Goal: Complete application form: Complete application form

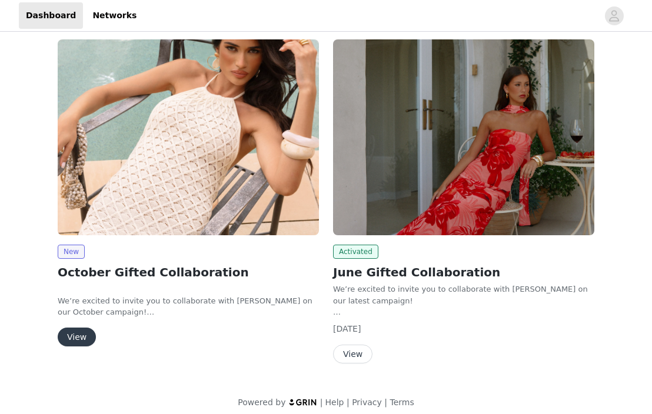
scroll to position [149, 0]
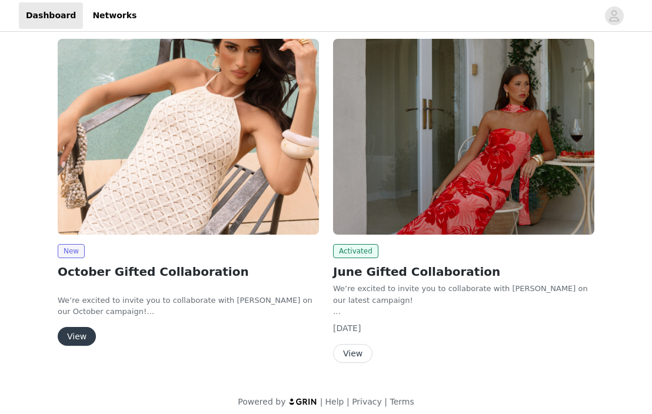
click at [76, 338] on button "View" at bounding box center [77, 336] width 38 height 19
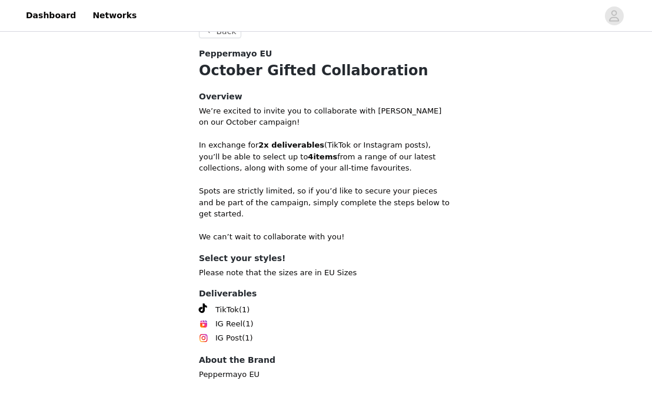
scroll to position [361, 0]
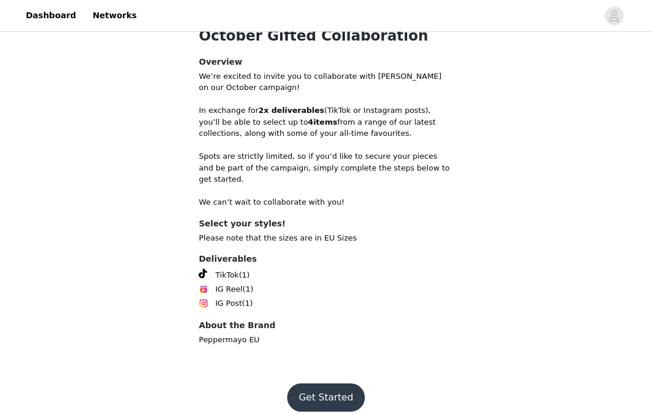
click at [315, 385] on button "Get Started" at bounding box center [326, 397] width 78 height 28
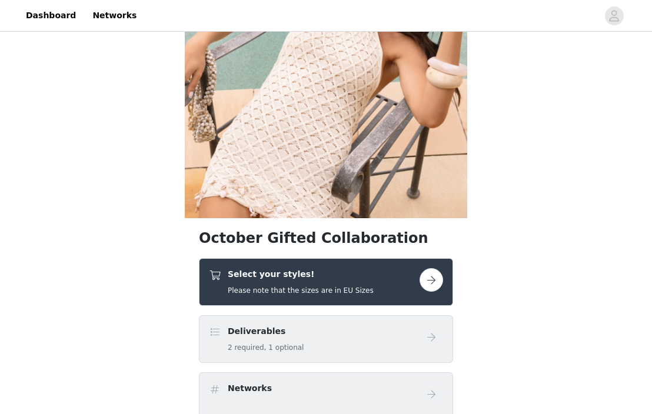
scroll to position [203, 0]
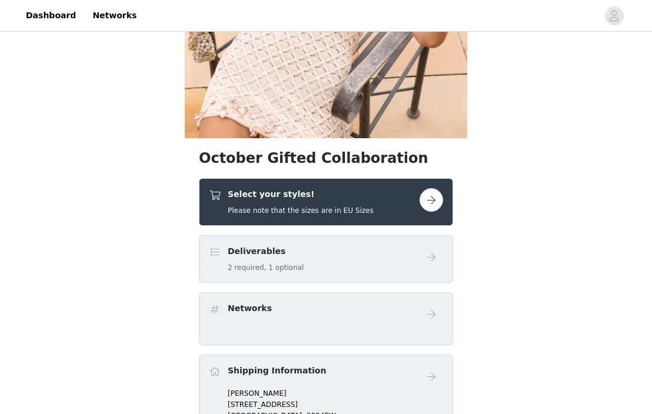
click at [390, 210] on div "Select your styles! Please note that the sizes are in EU Sizes" at bounding box center [314, 202] width 211 height 28
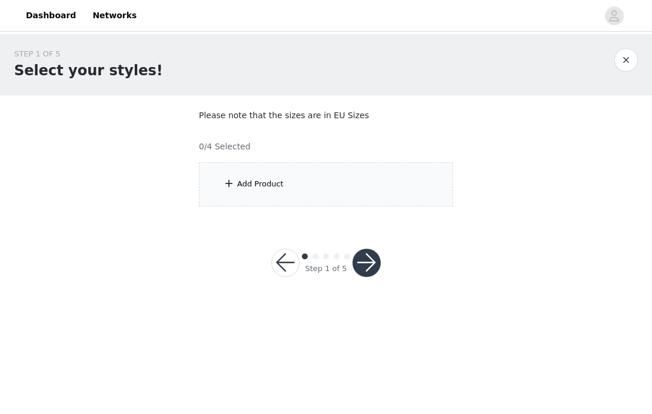
click at [406, 191] on div "Add Product" at bounding box center [326, 184] width 254 height 44
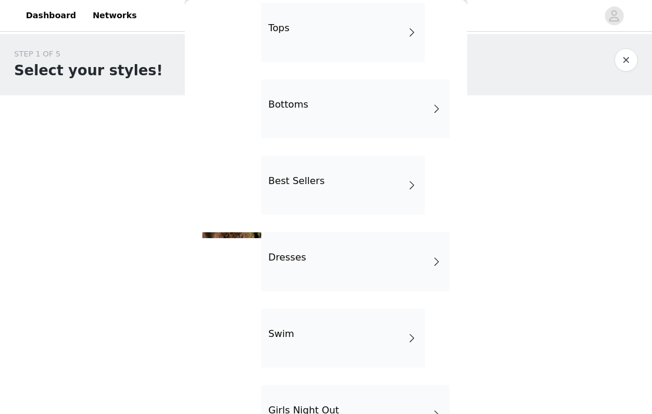
scroll to position [63, 0]
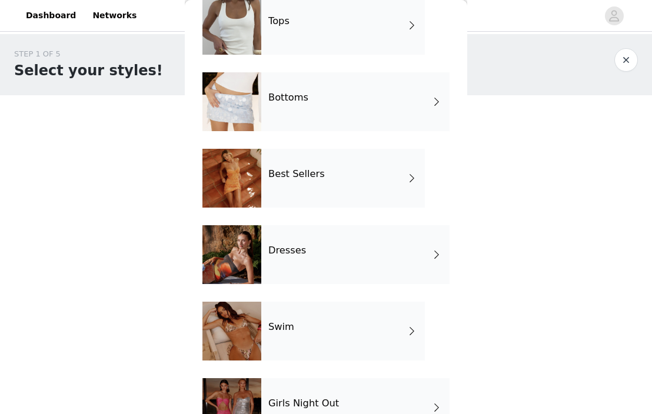
click at [390, 231] on div "Dresses" at bounding box center [355, 254] width 188 height 59
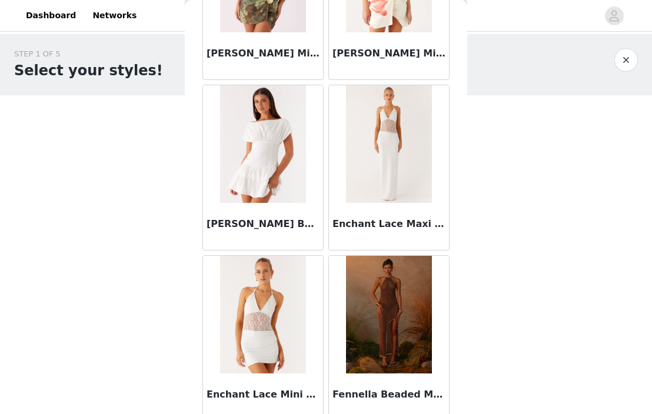
scroll to position [1386, 0]
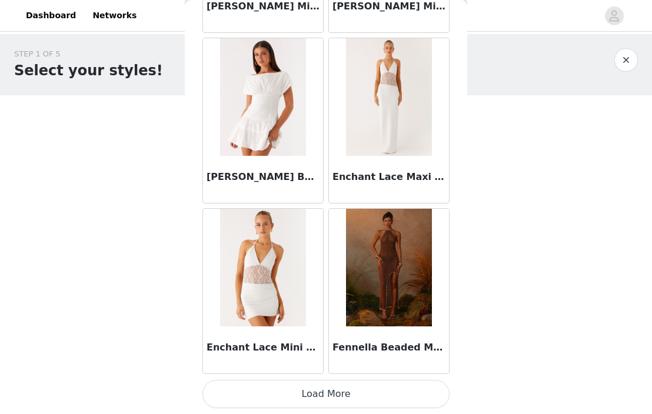
click at [332, 399] on button "Load More" at bounding box center [325, 394] width 247 height 28
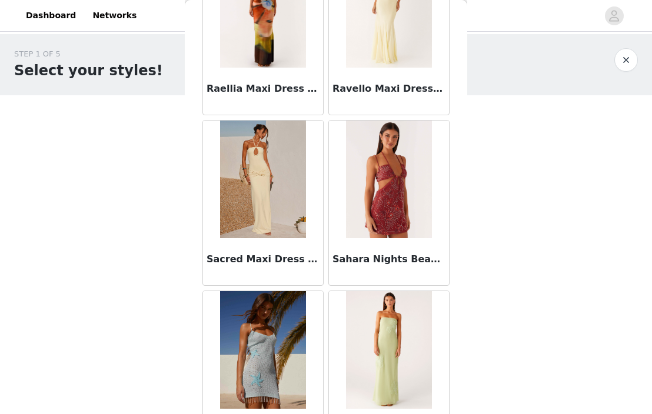
scroll to position [3091, 0]
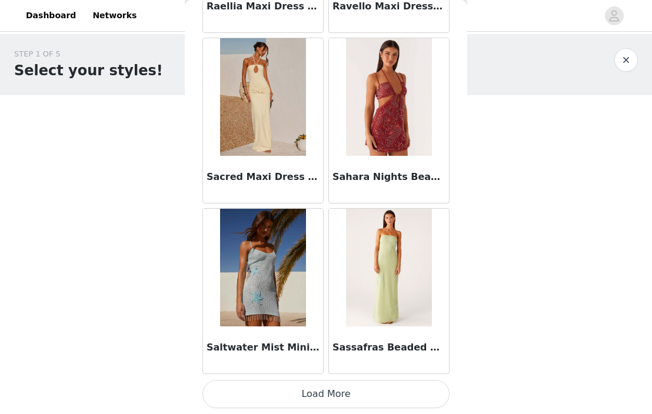
click at [332, 393] on button "Load More" at bounding box center [325, 394] width 247 height 28
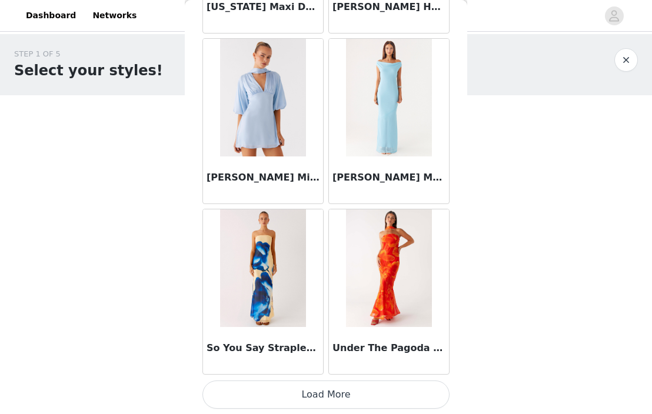
scroll to position [4796, 0]
click at [335, 393] on button "Load More" at bounding box center [325, 394] width 247 height 28
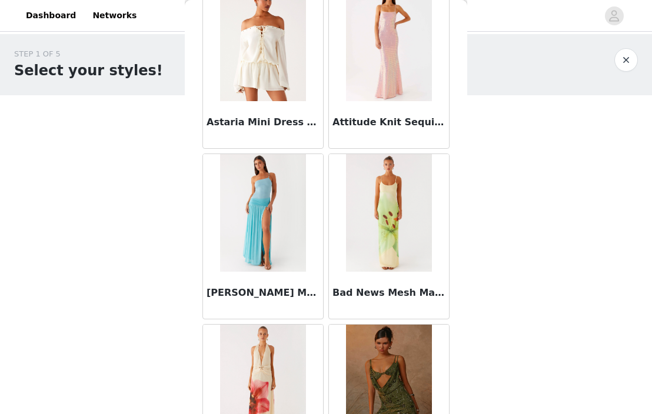
scroll to position [0, 0]
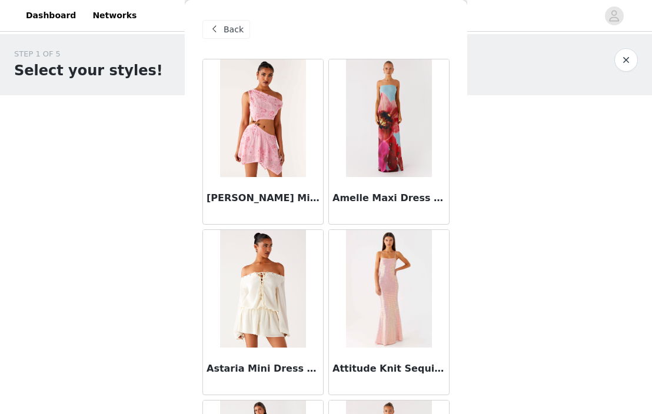
click at [226, 28] on span "Back" at bounding box center [233, 30] width 20 height 12
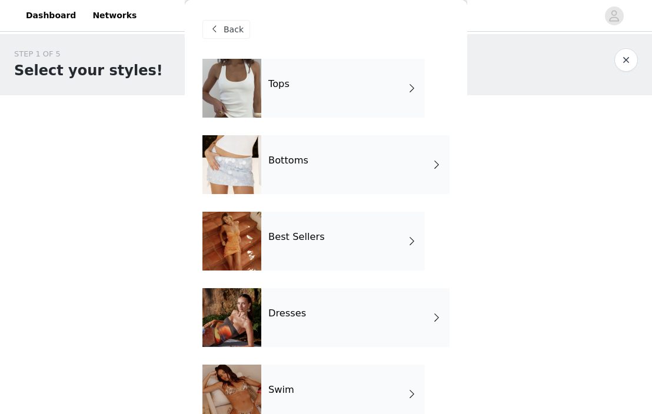
click at [269, 93] on div "Tops" at bounding box center [342, 88] width 163 height 59
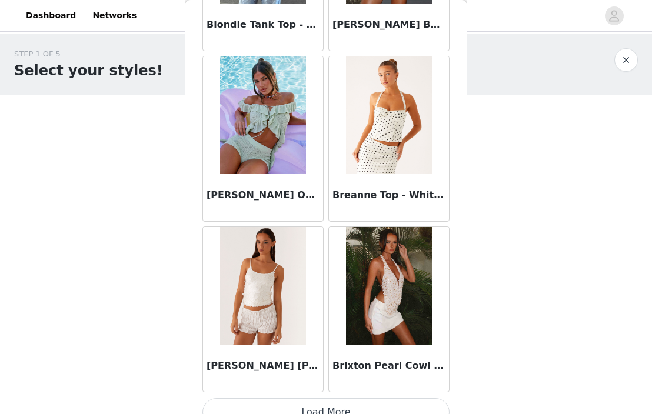
scroll to position [1386, 0]
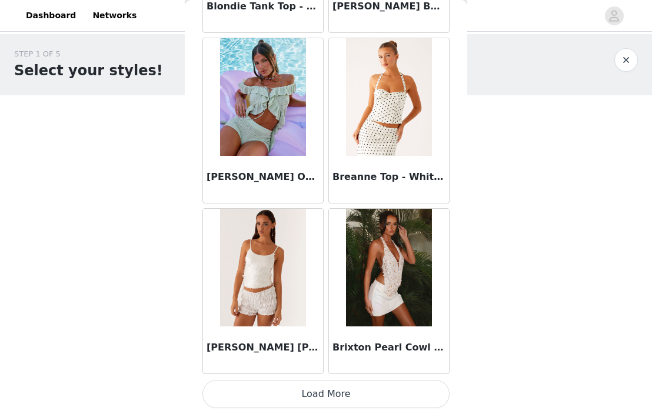
click at [306, 395] on button "Load More" at bounding box center [325, 394] width 247 height 28
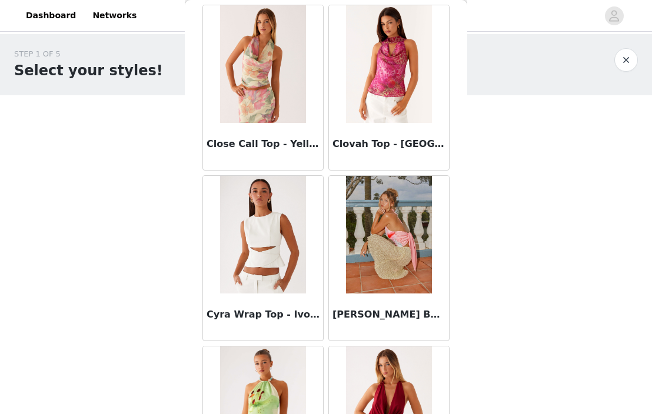
scroll to position [3091, 0]
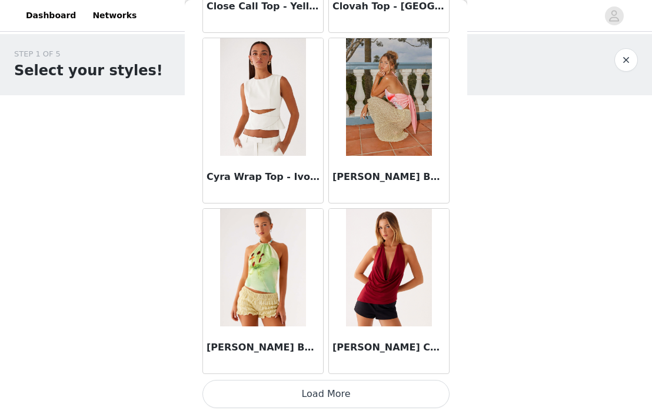
click at [306, 395] on button "Load More" at bounding box center [325, 394] width 247 height 28
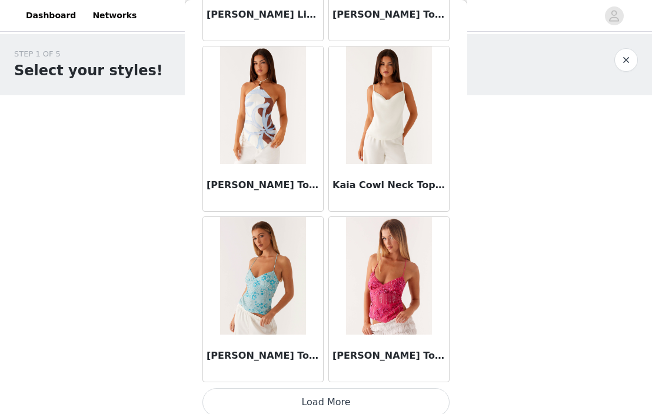
scroll to position [4796, 0]
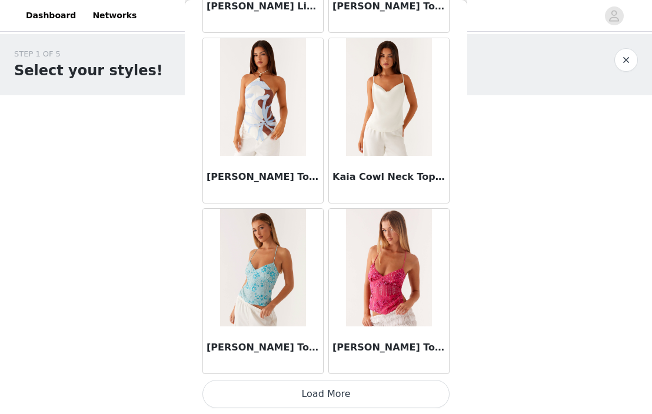
click at [340, 388] on button "Load More" at bounding box center [325, 394] width 247 height 28
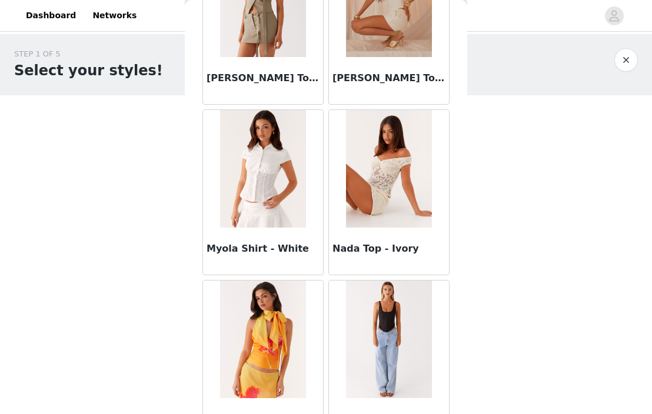
scroll to position [6502, 0]
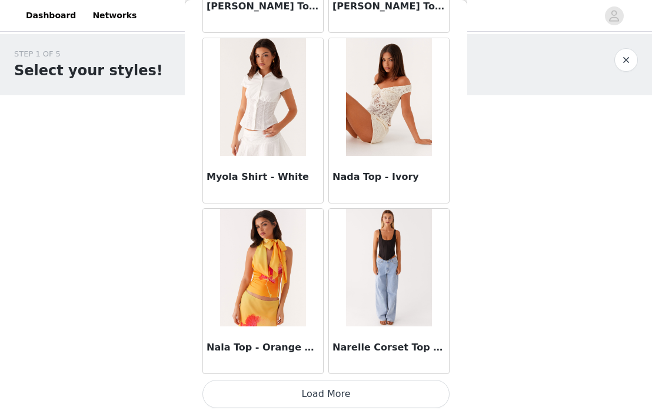
click at [318, 390] on button "Load More" at bounding box center [325, 394] width 247 height 28
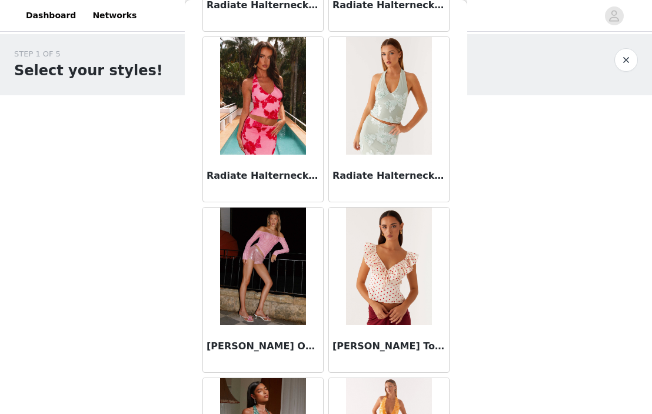
scroll to position [8207, 0]
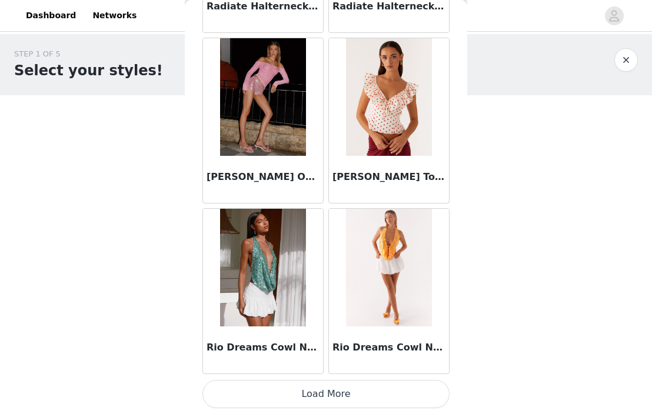
click at [332, 388] on button "Load More" at bounding box center [325, 394] width 247 height 28
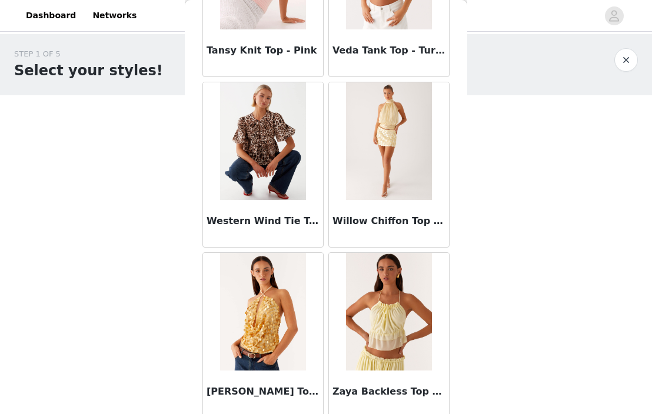
scroll to position [9913, 0]
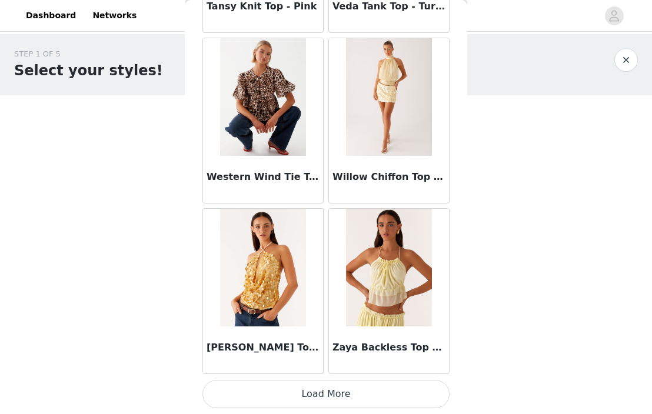
click at [332, 388] on button "Load More" at bounding box center [325, 394] width 247 height 28
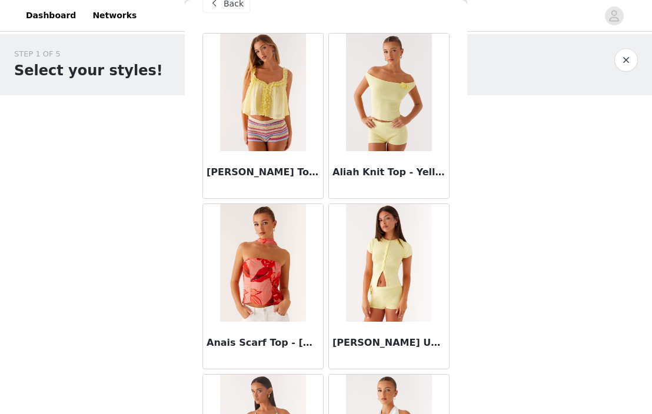
scroll to position [0, 0]
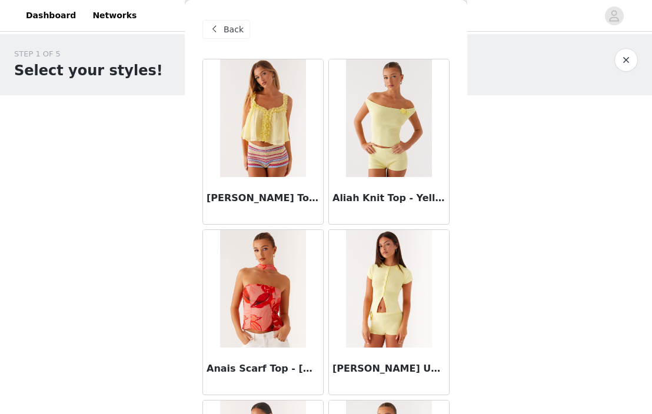
click at [222, 41] on div "Back" at bounding box center [325, 29] width 247 height 59
click at [222, 32] on div "Back" at bounding box center [226, 29] width 48 height 19
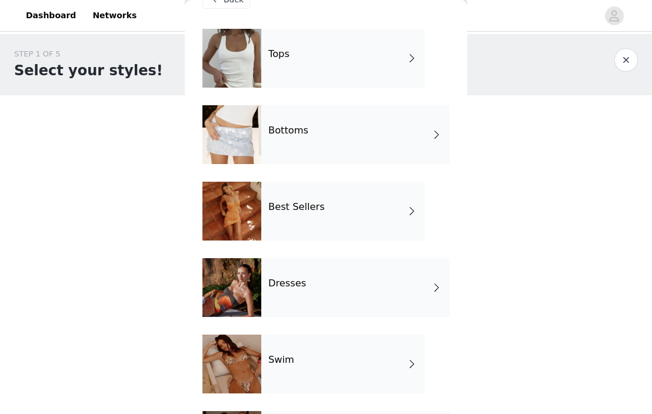
scroll to position [31, 0]
click at [334, 199] on div "Best Sellers" at bounding box center [342, 210] width 163 height 59
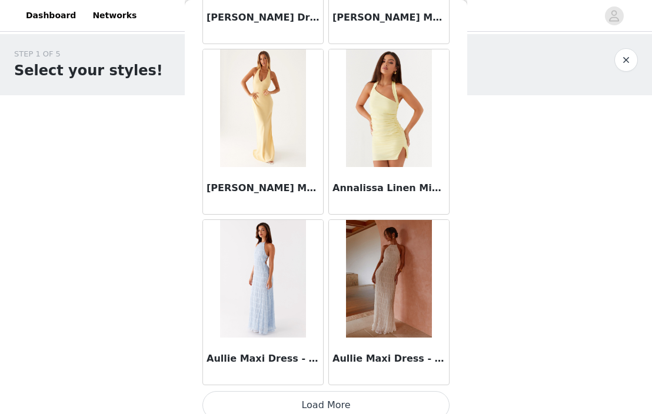
scroll to position [1386, 0]
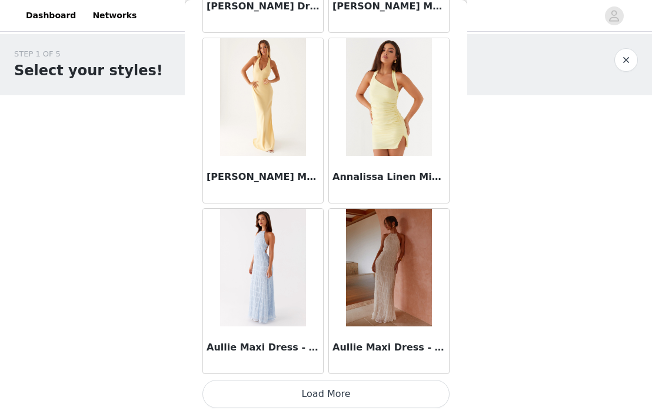
click at [345, 393] on button "Load More" at bounding box center [325, 394] width 247 height 28
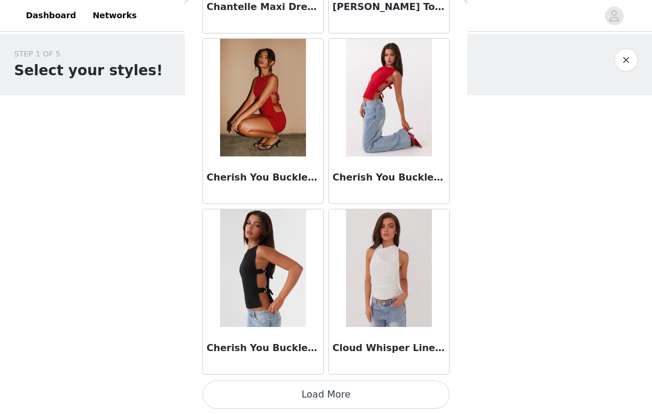
scroll to position [3091, 0]
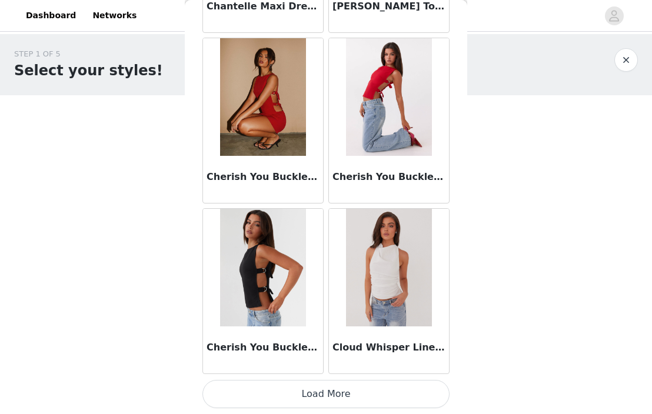
click at [346, 385] on button "Load More" at bounding box center [325, 394] width 247 height 28
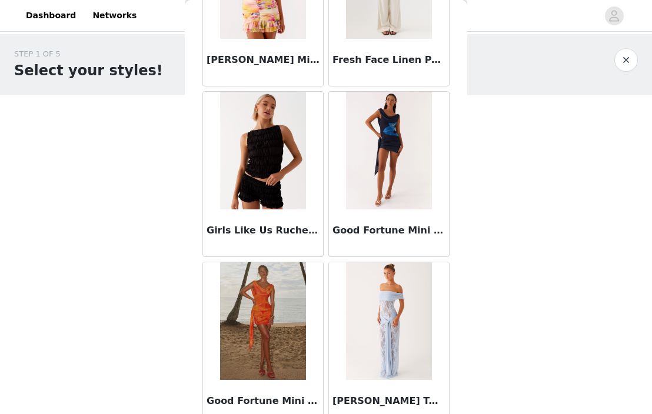
scroll to position [4796, 0]
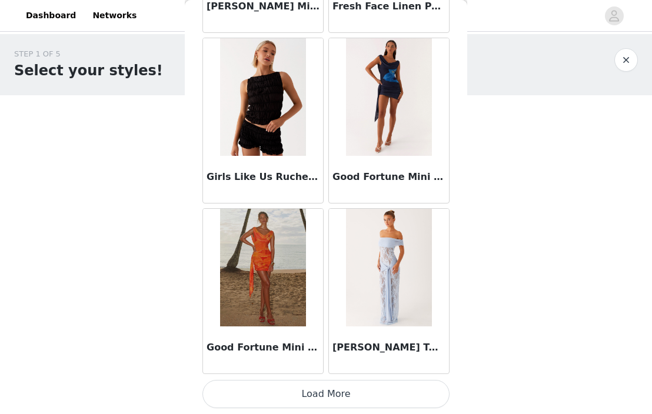
click at [343, 395] on button "Load More" at bounding box center [325, 394] width 247 height 28
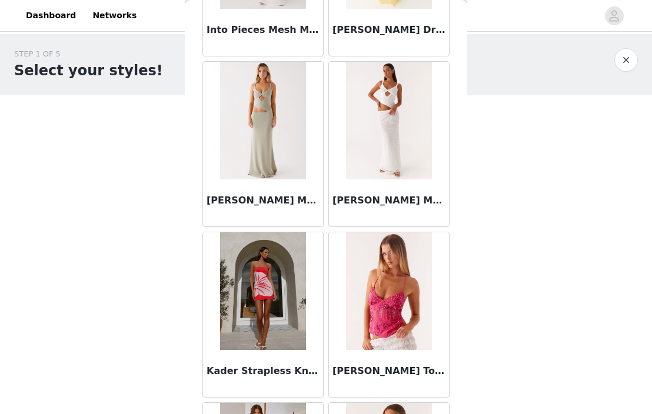
scroll to position [5797, 0]
click at [266, 163] on img at bounding box center [262, 120] width 85 height 118
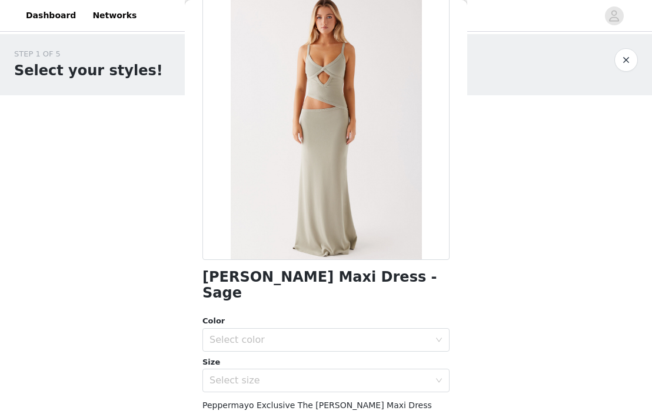
scroll to position [95, 0]
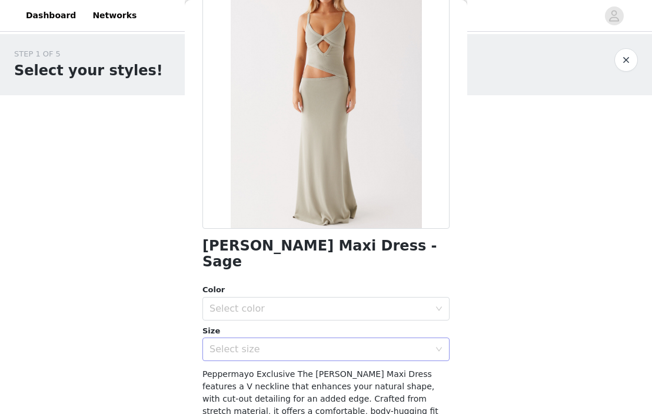
click at [259, 343] on div "Select size" at bounding box center [321, 349] width 225 height 22
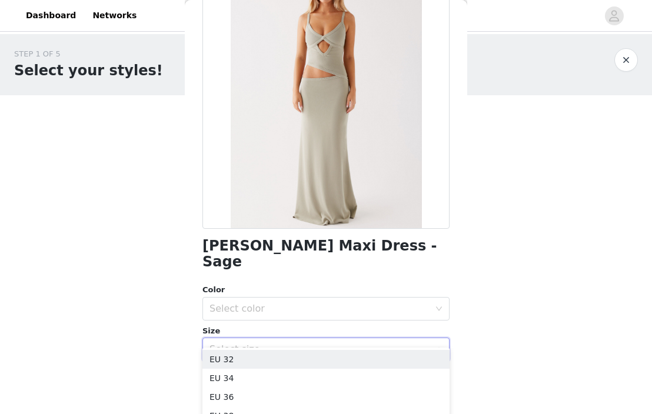
scroll to position [144, 0]
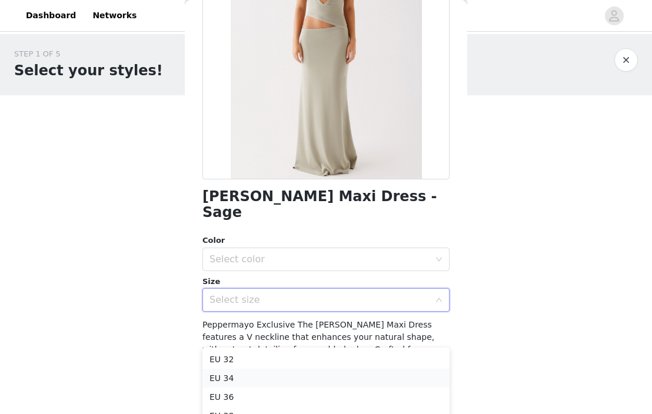
click at [251, 378] on li "EU 34" at bounding box center [325, 378] width 247 height 19
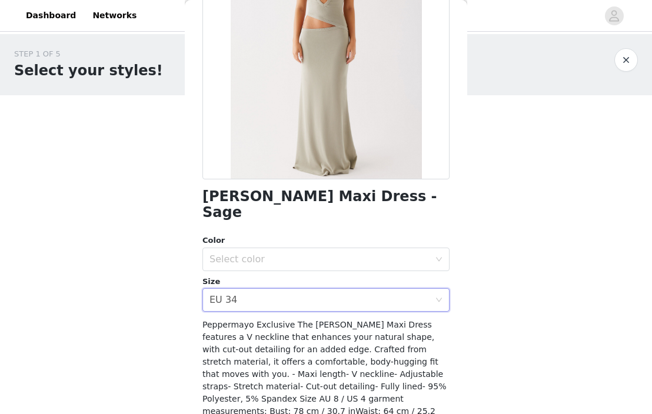
scroll to position [0, 0]
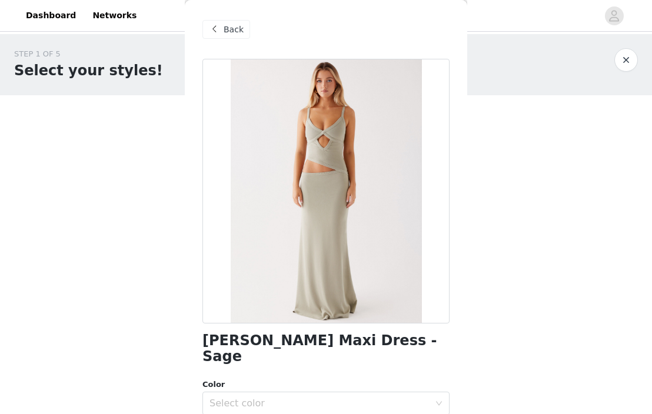
click at [210, 34] on span at bounding box center [214, 29] width 14 height 14
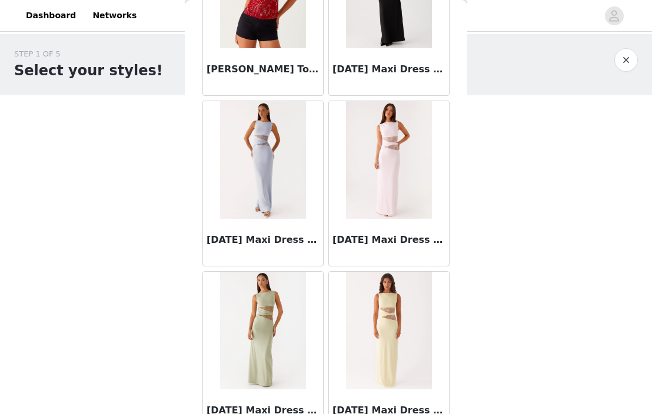
scroll to position [6502, 0]
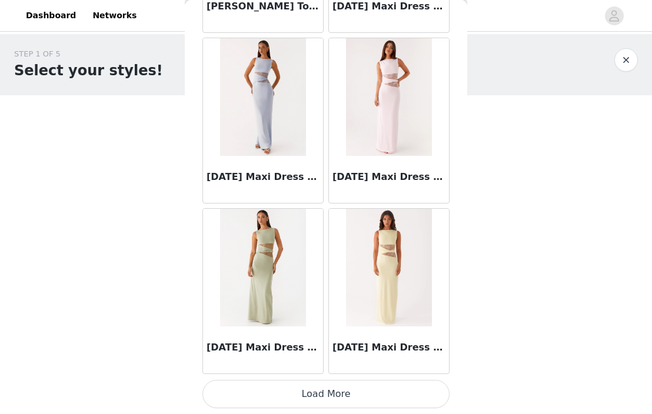
click at [326, 393] on button "Load More" at bounding box center [325, 394] width 247 height 28
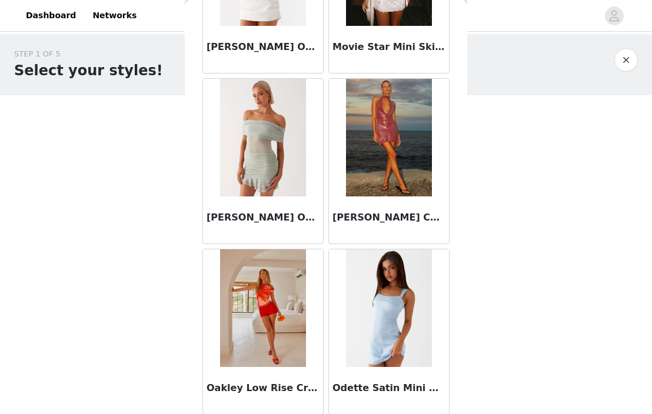
scroll to position [8207, 0]
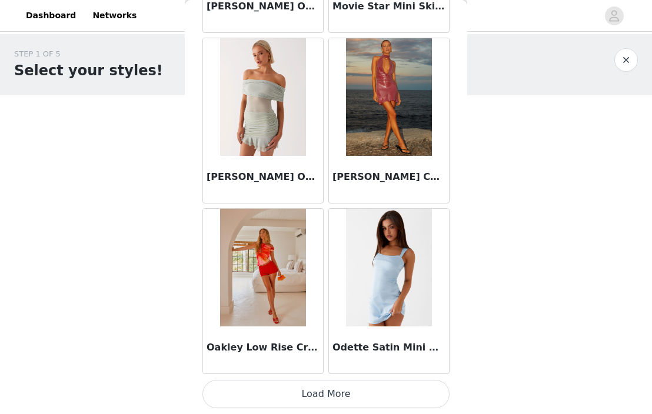
click at [313, 398] on button "Load More" at bounding box center [325, 394] width 247 height 28
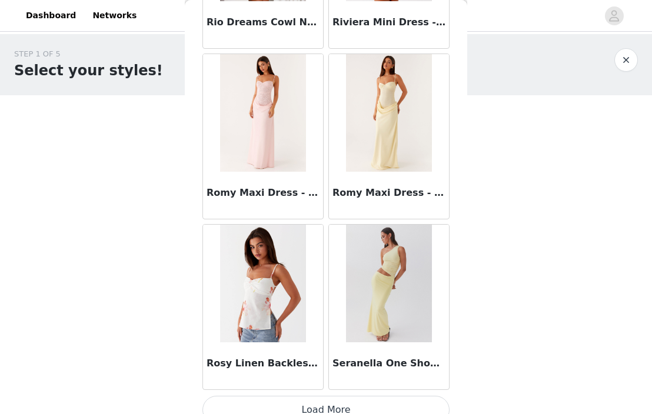
scroll to position [9913, 0]
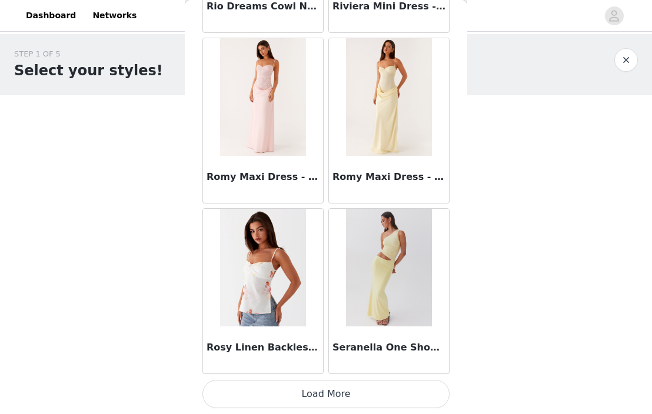
click at [340, 392] on button "Load More" at bounding box center [325, 394] width 247 height 28
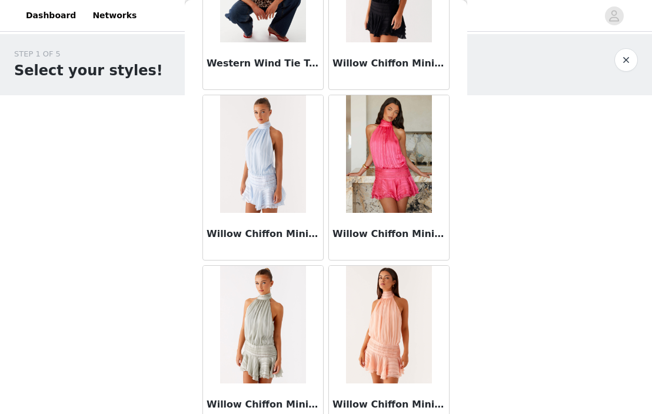
scroll to position [11618, 0]
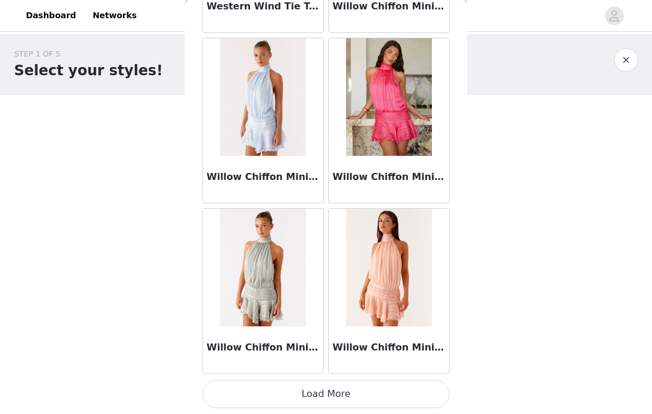
click at [340, 400] on button "Load More" at bounding box center [325, 394] width 247 height 28
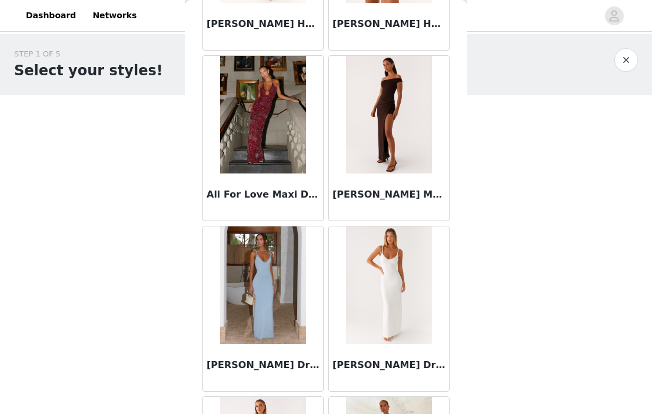
scroll to position [0, 0]
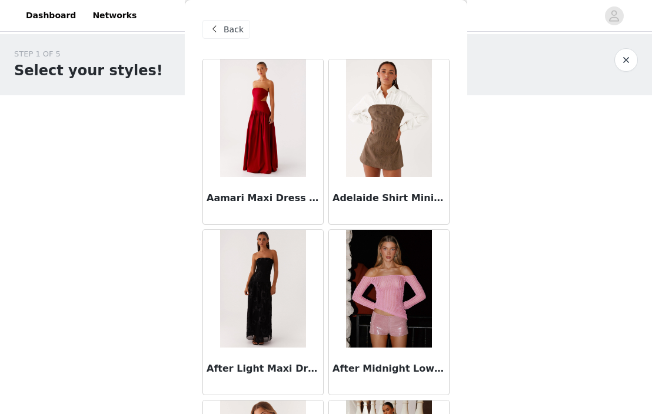
click at [236, 21] on div "Back" at bounding box center [226, 29] width 48 height 19
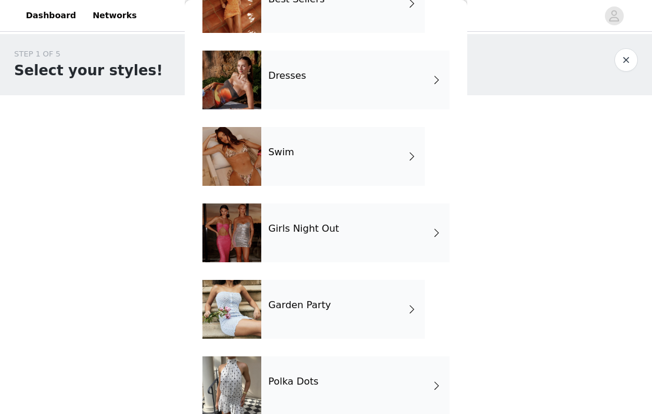
scroll to position [256, 0]
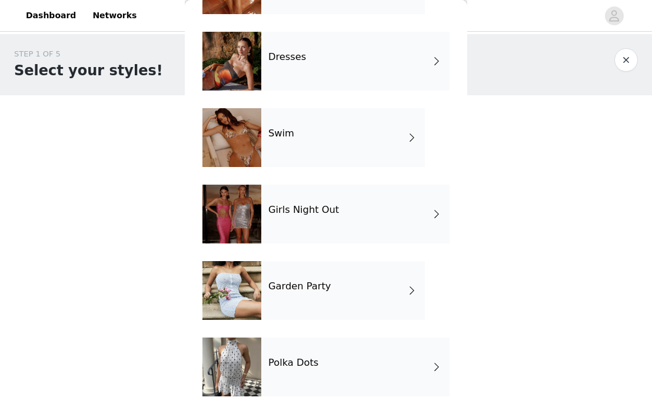
click at [313, 293] on div "Garden Party" at bounding box center [342, 290] width 163 height 59
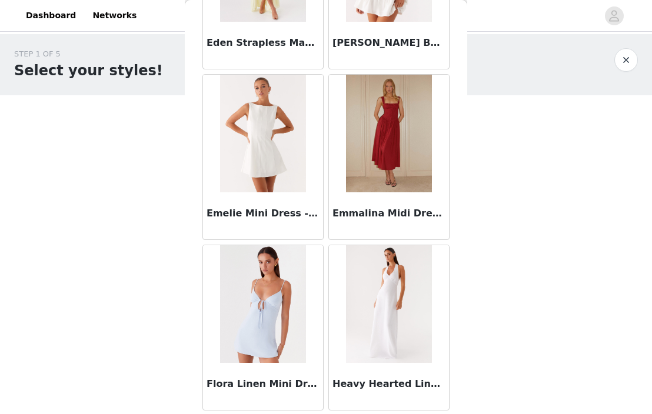
scroll to position [1386, 0]
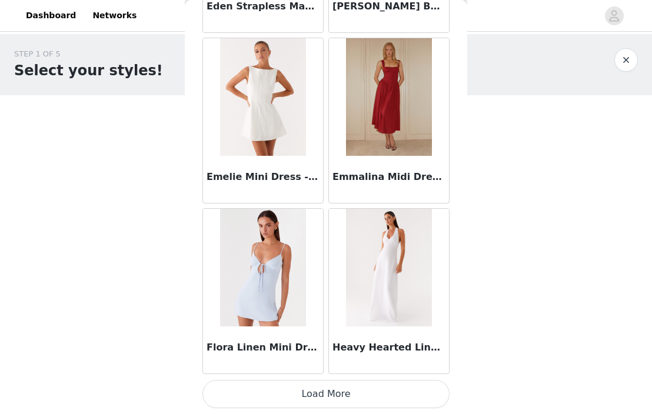
click at [339, 395] on button "Load More" at bounding box center [325, 394] width 247 height 28
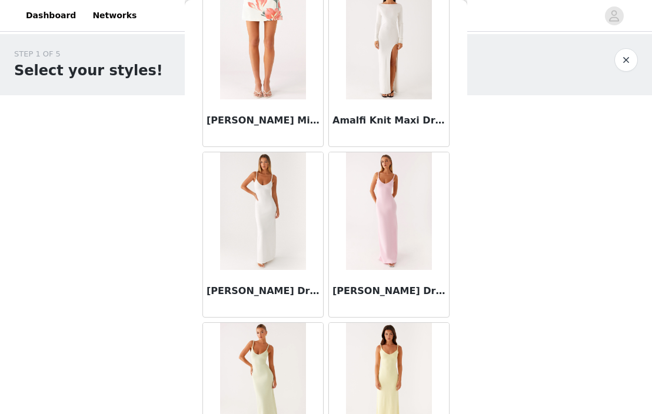
scroll to position [0, 0]
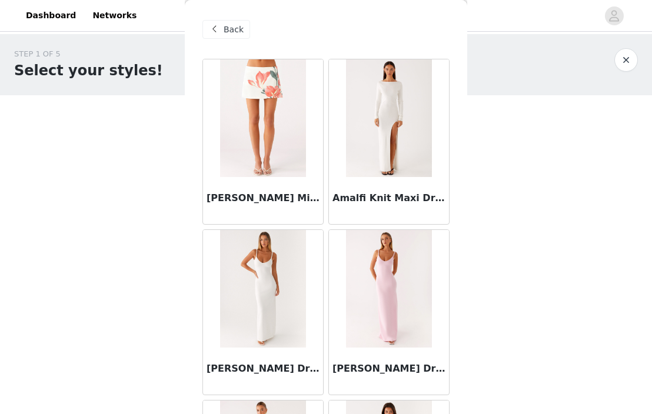
click at [244, 29] on div "Back" at bounding box center [226, 29] width 48 height 19
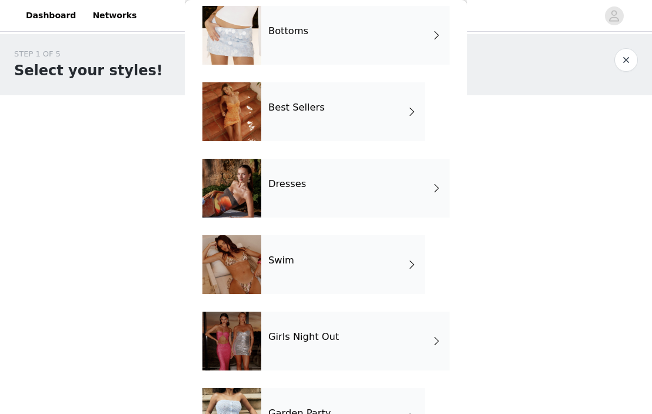
scroll to position [256, 0]
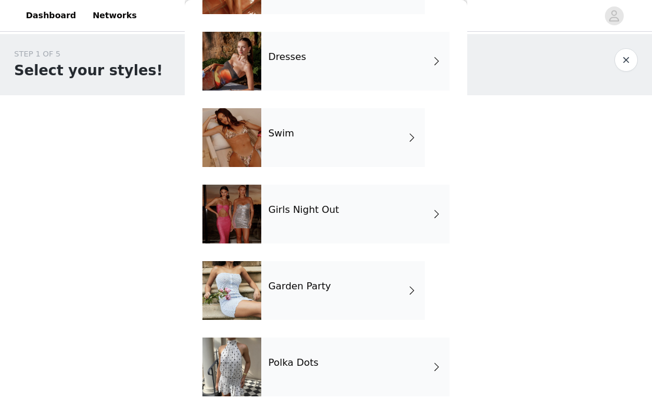
click at [321, 361] on div "Polka Dots" at bounding box center [355, 367] width 188 height 59
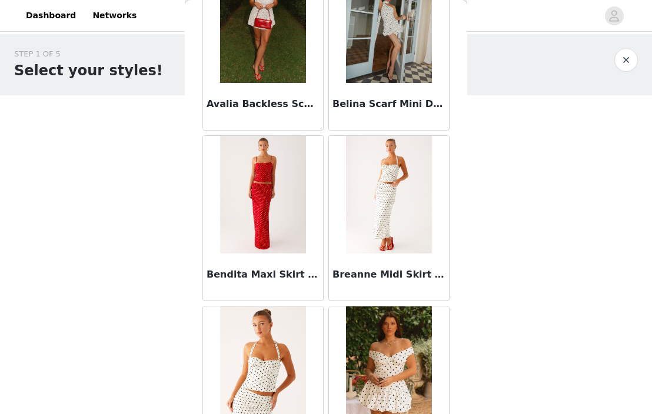
scroll to position [0, 0]
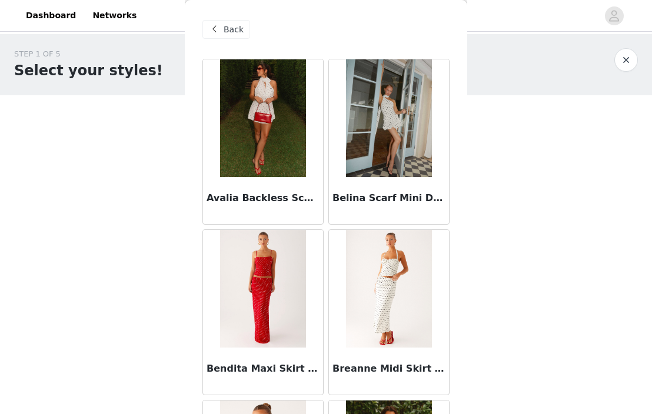
click at [227, 34] on span "Back" at bounding box center [233, 30] width 20 height 12
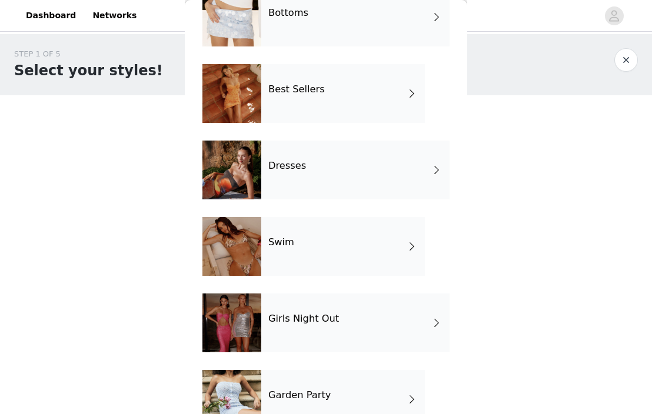
scroll to position [151, 0]
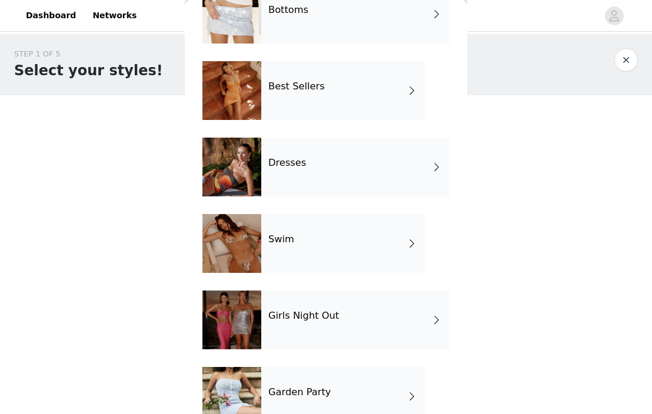
click at [297, 322] on div "Girls Night Out" at bounding box center [355, 320] width 188 height 59
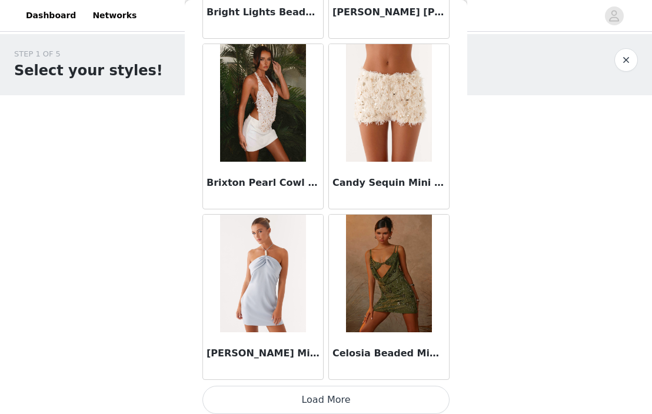
scroll to position [1386, 0]
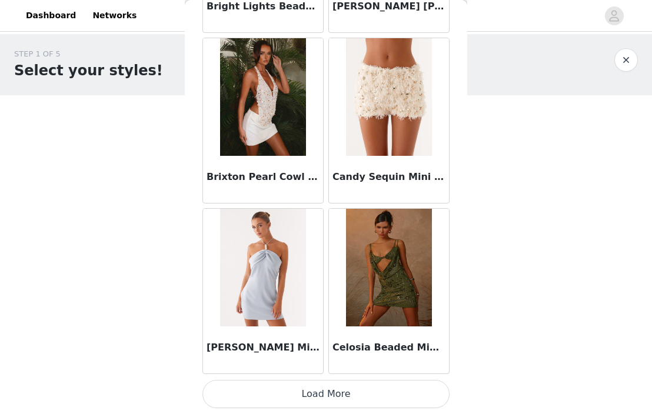
click at [325, 402] on button "Load More" at bounding box center [325, 394] width 247 height 28
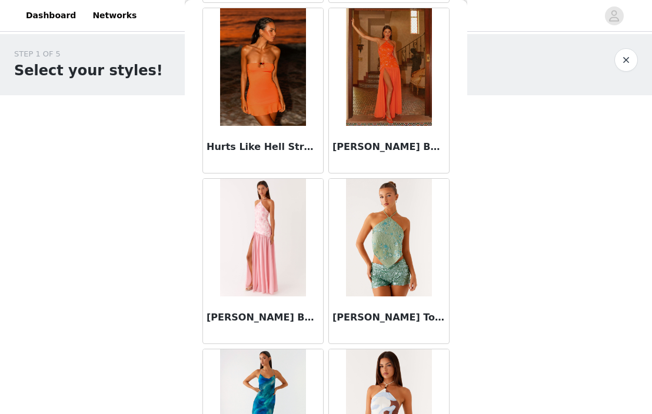
scroll to position [3091, 0]
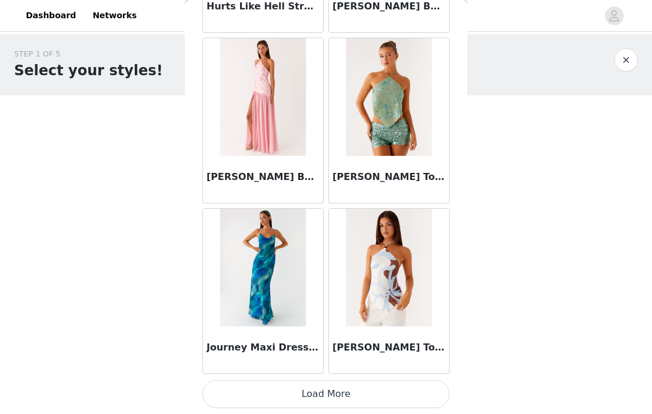
click at [354, 392] on button "Load More" at bounding box center [325, 394] width 247 height 28
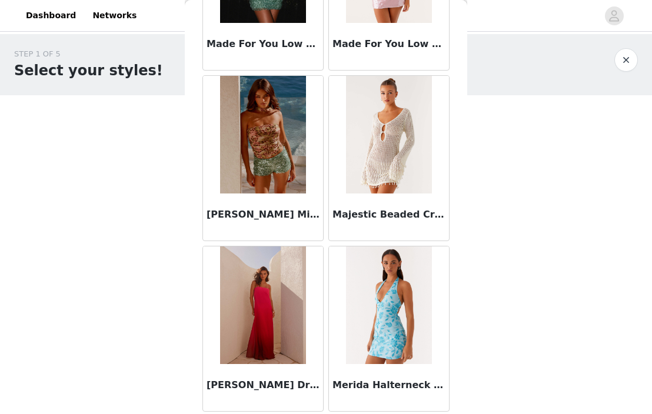
scroll to position [4796, 0]
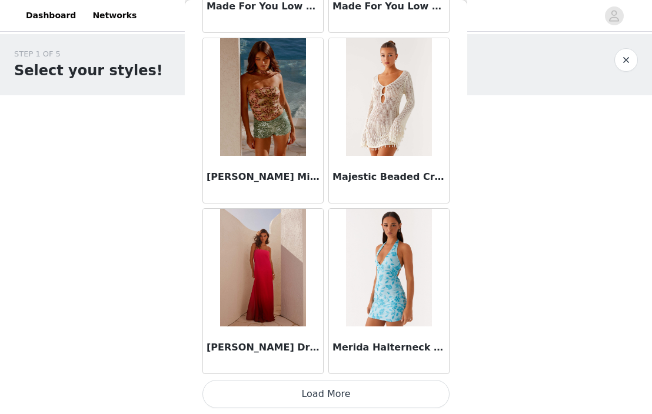
click at [353, 392] on button "Load More" at bounding box center [325, 394] width 247 height 28
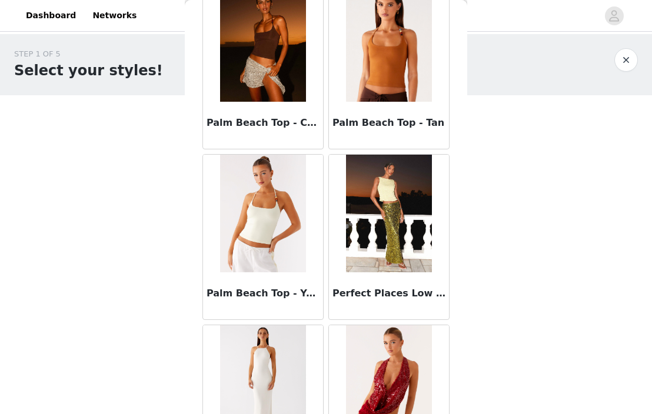
scroll to position [6502, 0]
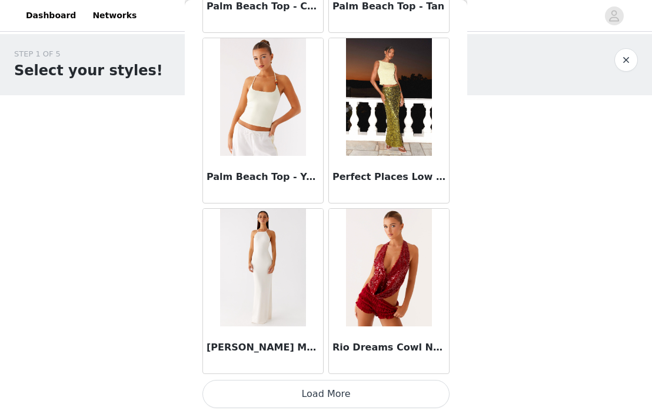
click at [339, 397] on button "Load More" at bounding box center [325, 394] width 247 height 28
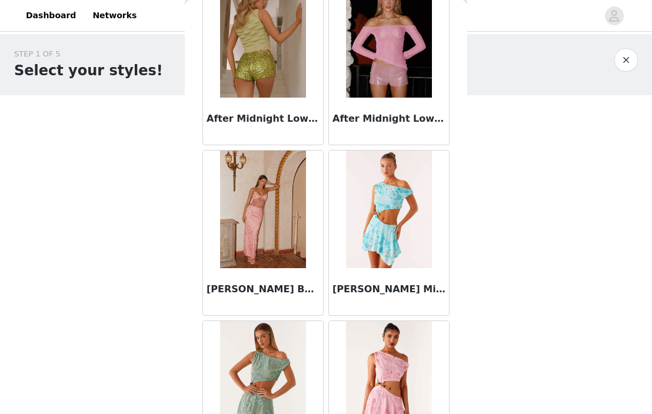
scroll to position [0, 0]
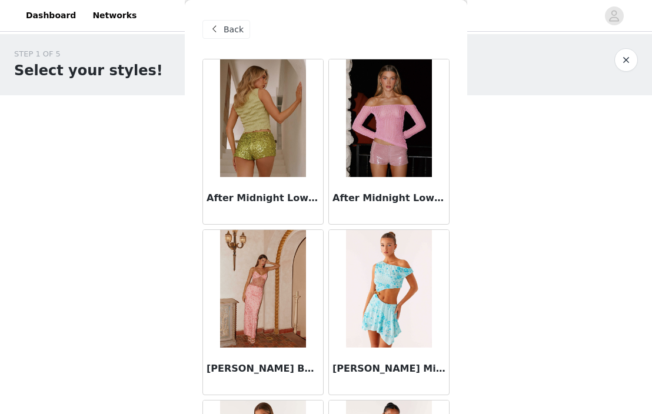
click at [229, 36] on div "Back" at bounding box center [226, 29] width 48 height 19
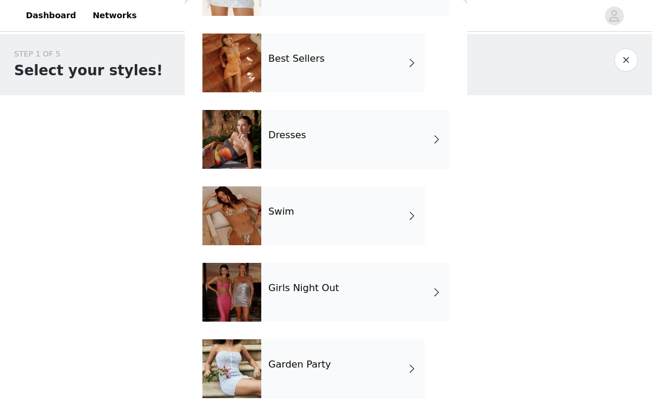
scroll to position [177, 0]
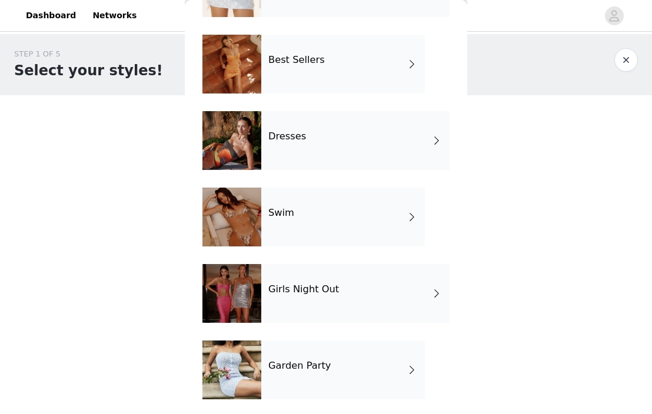
click at [300, 226] on div "Swim" at bounding box center [342, 217] width 163 height 59
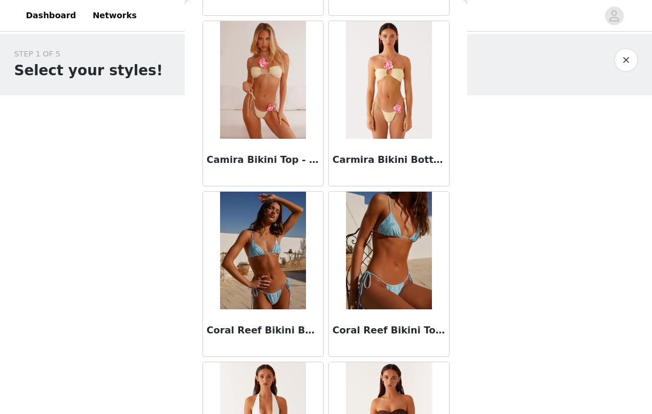
scroll to position [1386, 0]
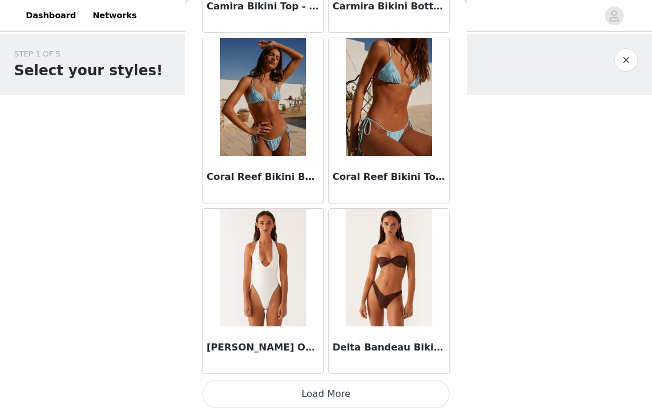
click at [310, 399] on button "Load More" at bounding box center [325, 394] width 247 height 28
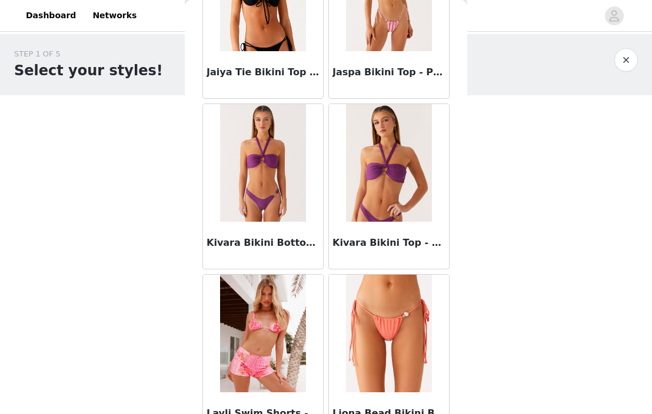
scroll to position [3091, 0]
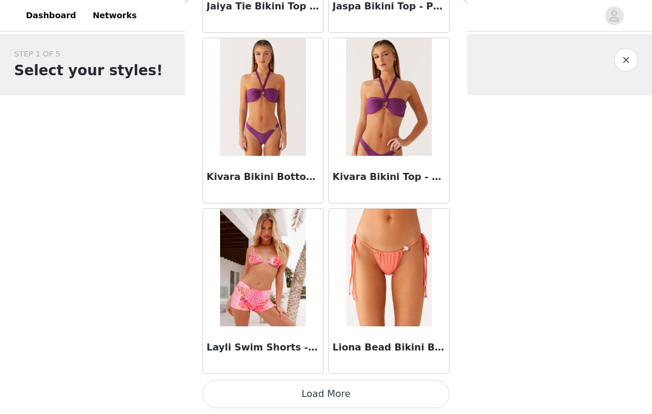
click at [327, 400] on button "Load More" at bounding box center [325, 394] width 247 height 28
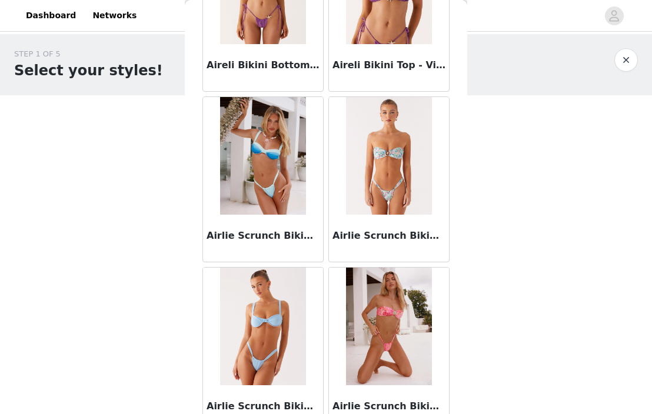
scroll to position [0, 0]
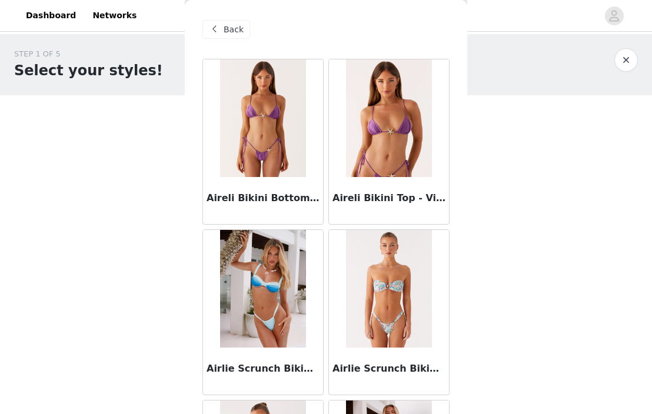
click at [245, 31] on div "Back" at bounding box center [226, 29] width 48 height 19
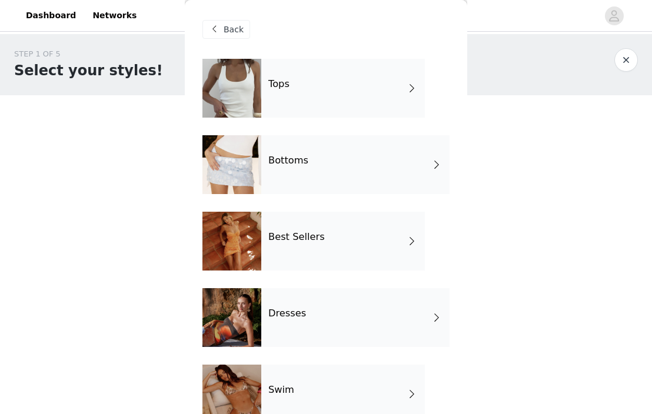
click at [289, 305] on div "Dresses" at bounding box center [355, 317] width 188 height 59
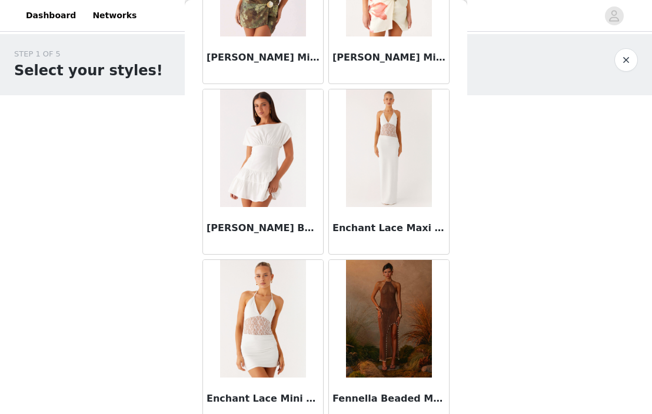
scroll to position [1386, 0]
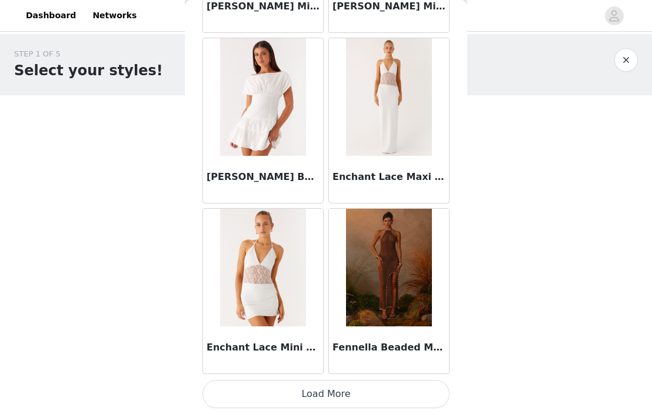
click at [336, 395] on button "Load More" at bounding box center [325, 394] width 247 height 28
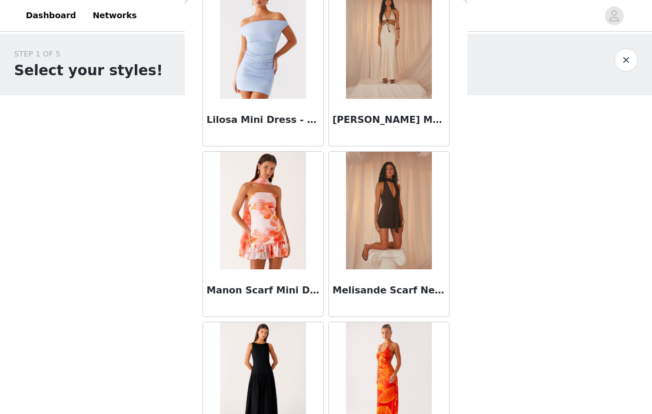
scroll to position [2485, 0]
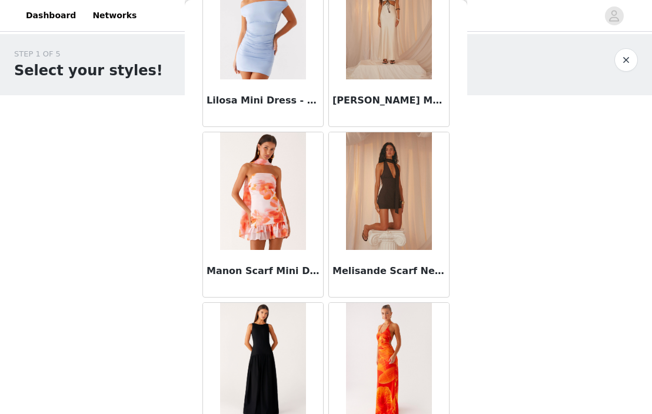
click at [389, 219] on img at bounding box center [388, 191] width 85 height 118
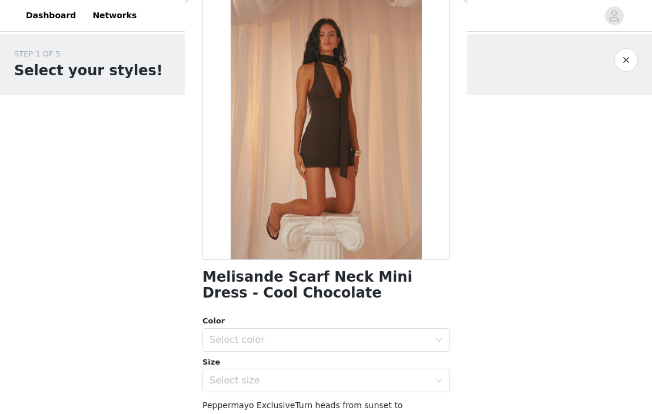
scroll to position [70, 0]
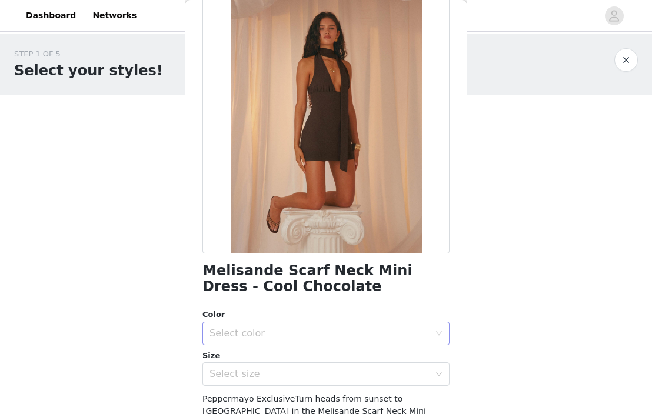
click at [334, 329] on div "Select color" at bounding box center [319, 334] width 220 height 12
click at [325, 360] on li "Cool Chocolate" at bounding box center [325, 359] width 247 height 19
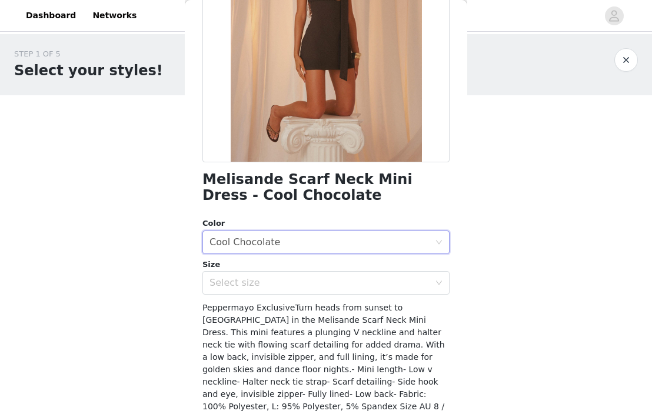
scroll to position [170, 0]
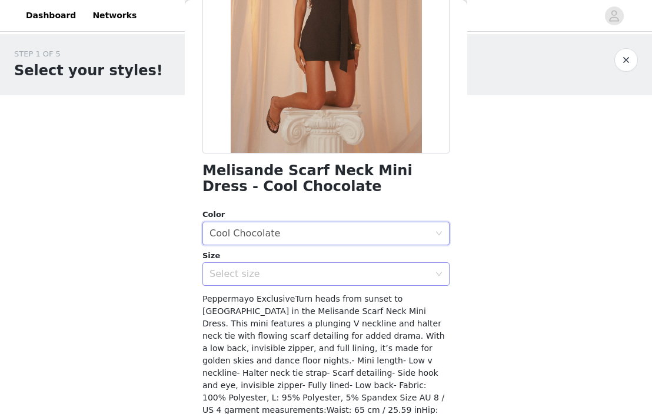
click at [375, 268] on div "Select size" at bounding box center [321, 274] width 225 height 22
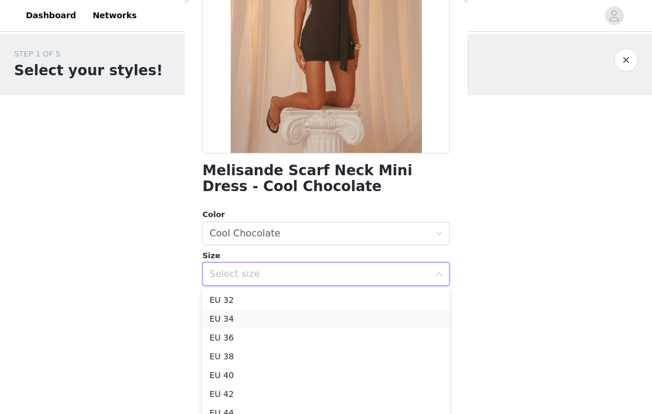
click at [350, 321] on li "EU 34" at bounding box center [325, 318] width 247 height 19
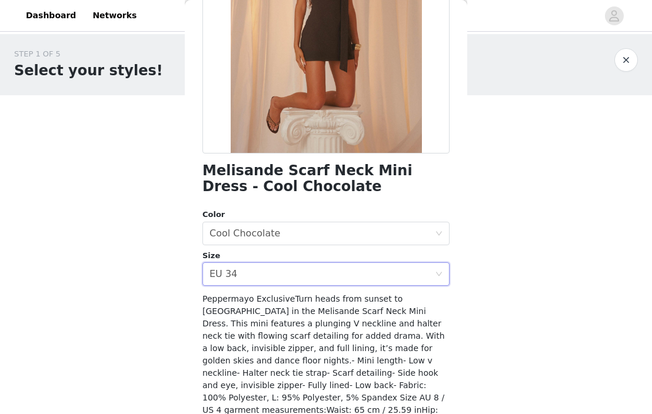
scroll to position [246, 0]
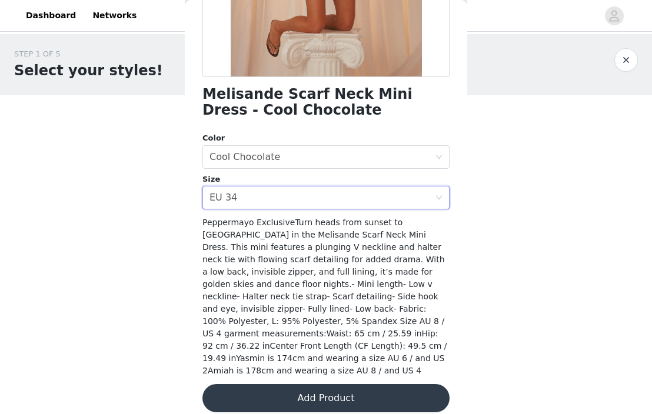
click at [332, 386] on button "Add Product" at bounding box center [325, 398] width 247 height 28
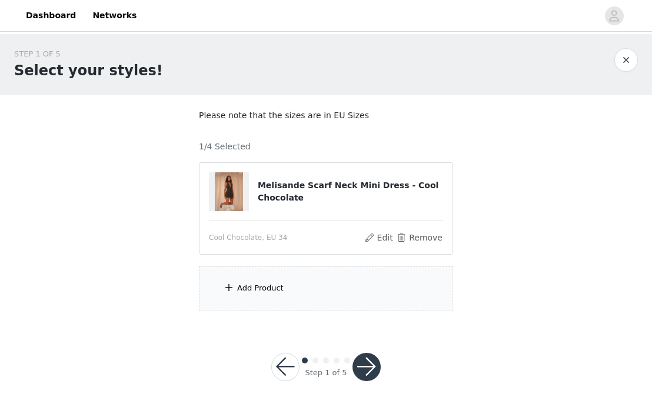
click at [318, 285] on div "Add Product" at bounding box center [326, 288] width 254 height 44
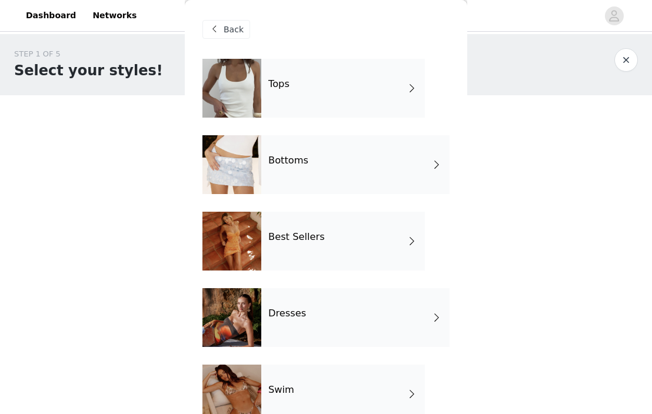
click at [297, 311] on h4 "Dresses" at bounding box center [287, 313] width 38 height 11
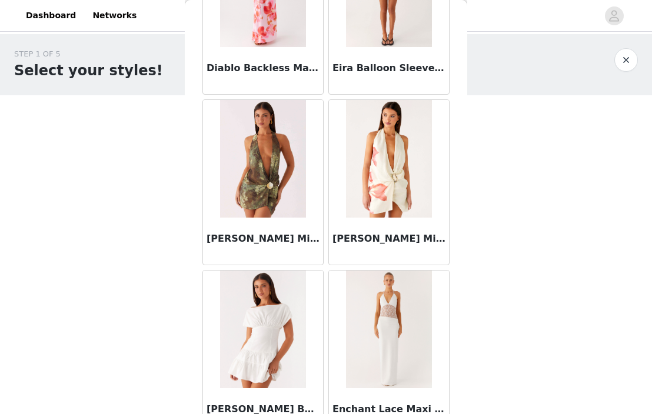
scroll to position [1386, 0]
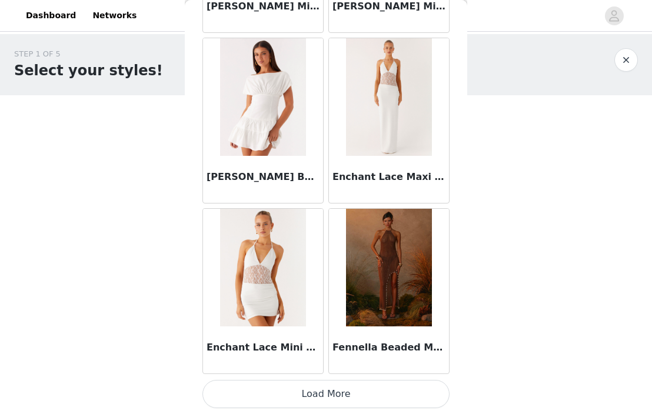
click at [311, 394] on button "Load More" at bounding box center [325, 394] width 247 height 28
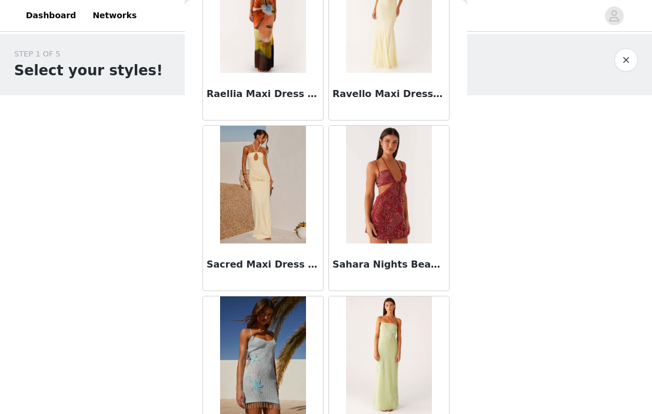
scroll to position [3091, 0]
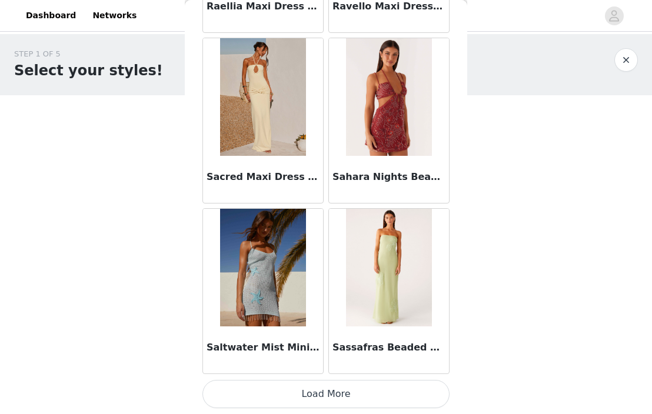
click at [346, 399] on button "Load More" at bounding box center [325, 394] width 247 height 28
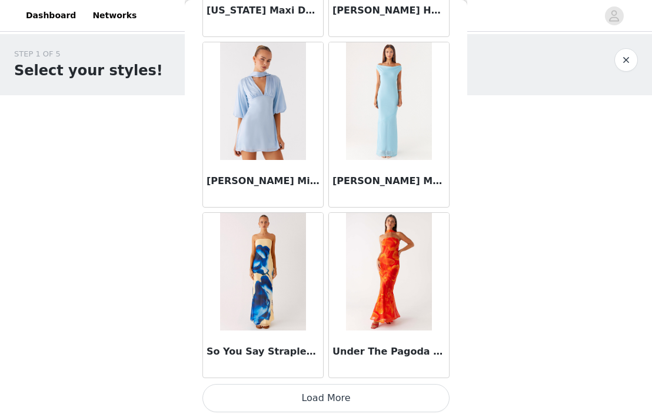
scroll to position [4796, 0]
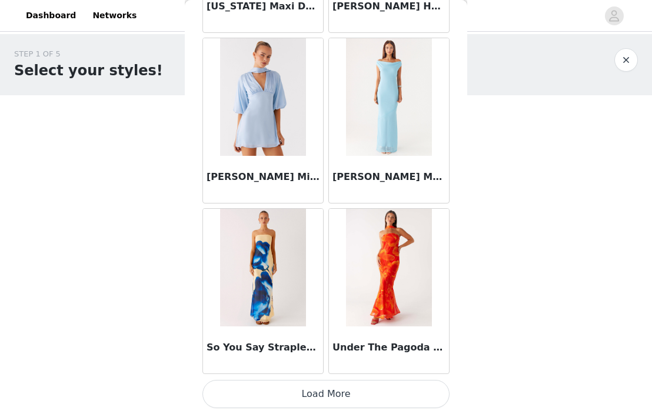
click at [355, 393] on button "Load More" at bounding box center [325, 394] width 247 height 28
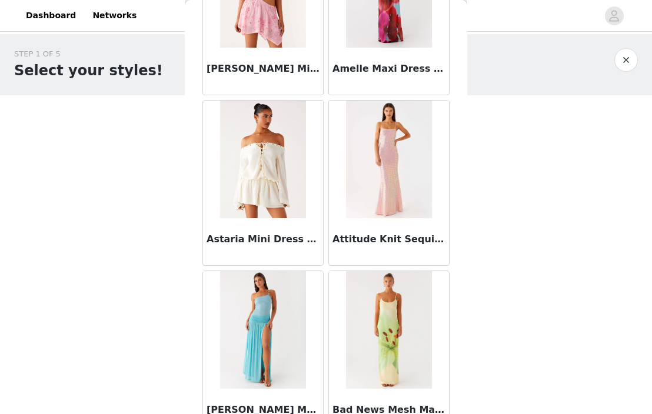
scroll to position [0, 0]
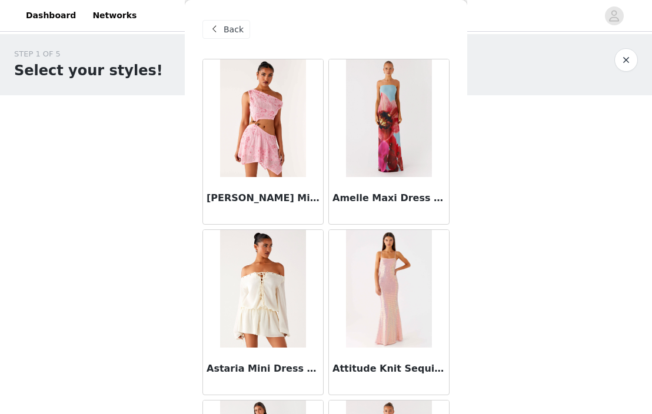
click at [228, 21] on div "Back" at bounding box center [226, 29] width 48 height 19
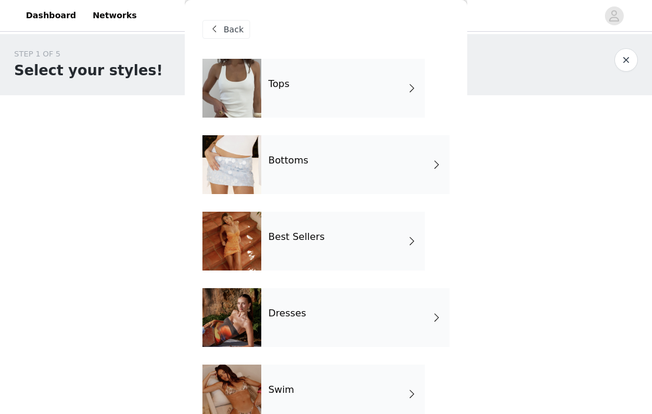
click at [316, 245] on div "Best Sellers" at bounding box center [342, 241] width 163 height 59
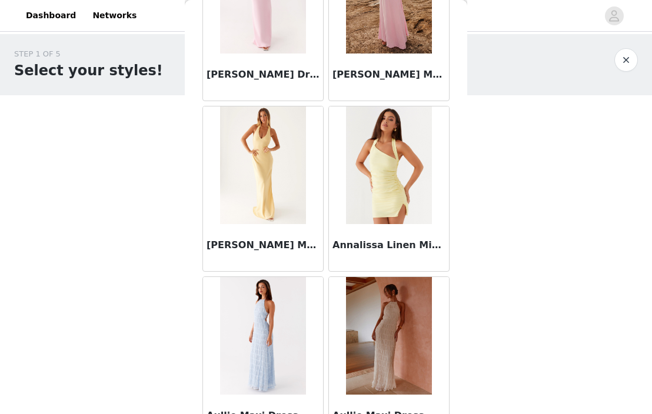
scroll to position [1386, 0]
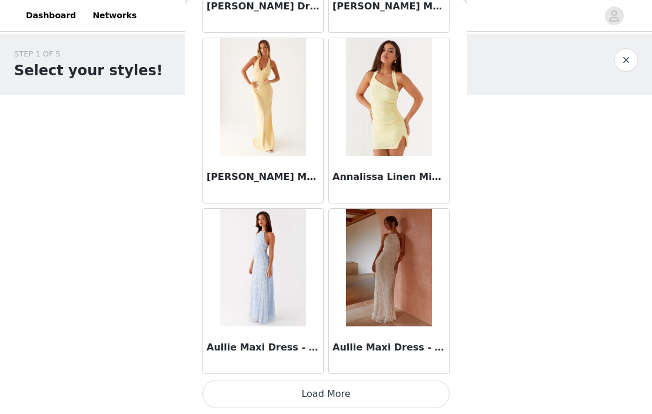
click at [322, 390] on button "Load More" at bounding box center [325, 394] width 247 height 28
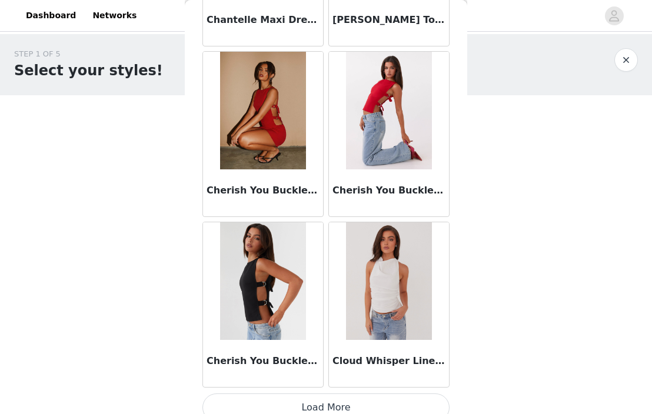
scroll to position [3091, 0]
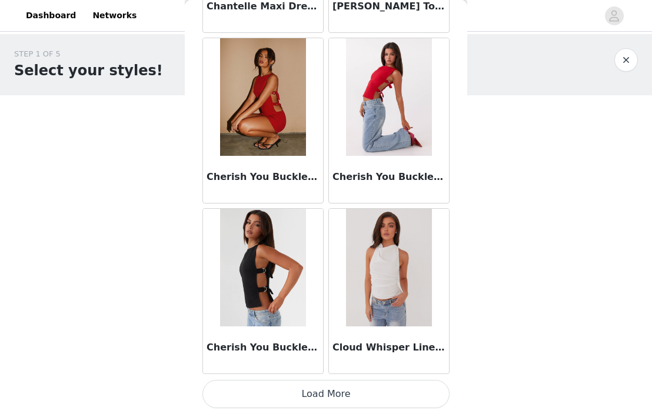
click at [332, 394] on button "Load More" at bounding box center [325, 394] width 247 height 28
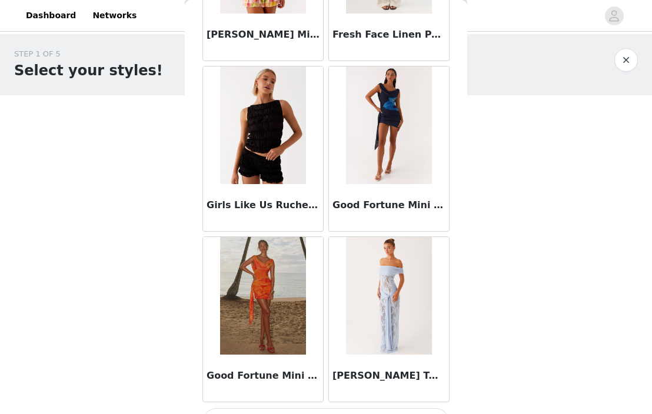
scroll to position [4796, 0]
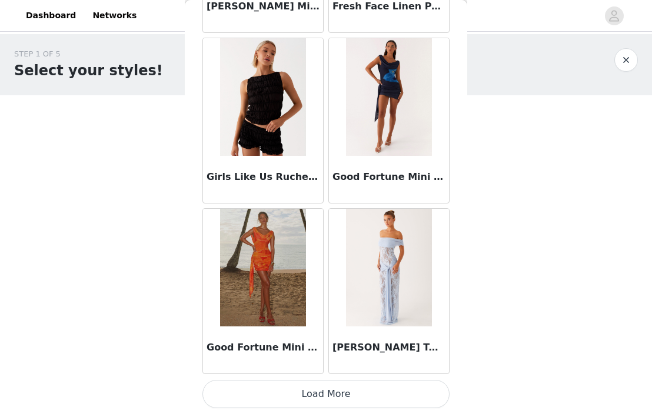
click at [335, 392] on button "Load More" at bounding box center [325, 394] width 247 height 28
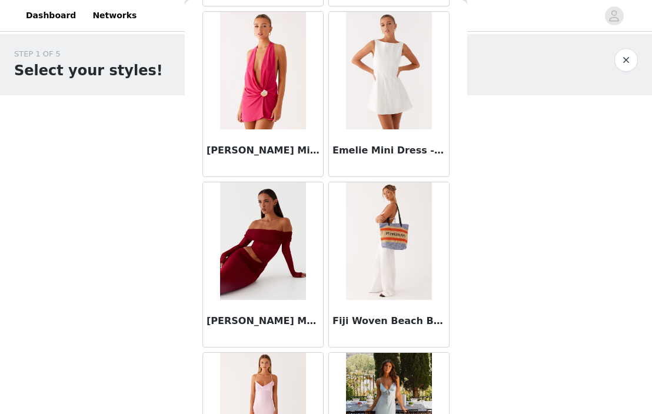
scroll to position [4127, 0]
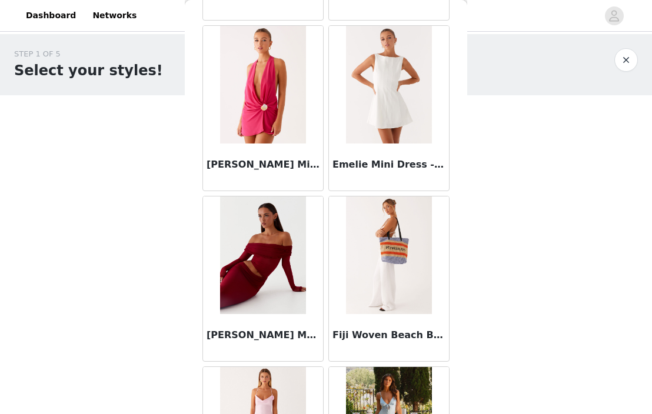
click at [279, 262] on img at bounding box center [262, 255] width 85 height 118
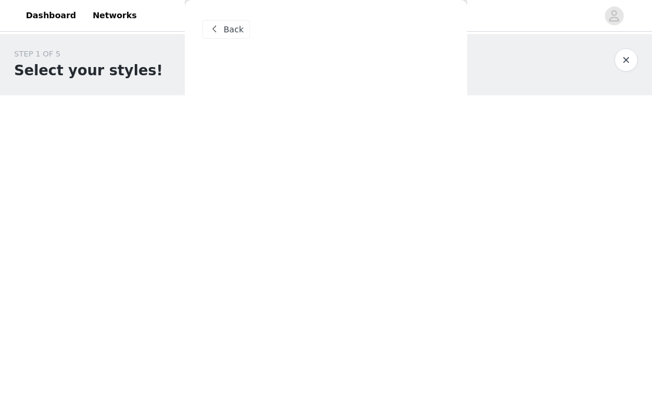
scroll to position [0, 0]
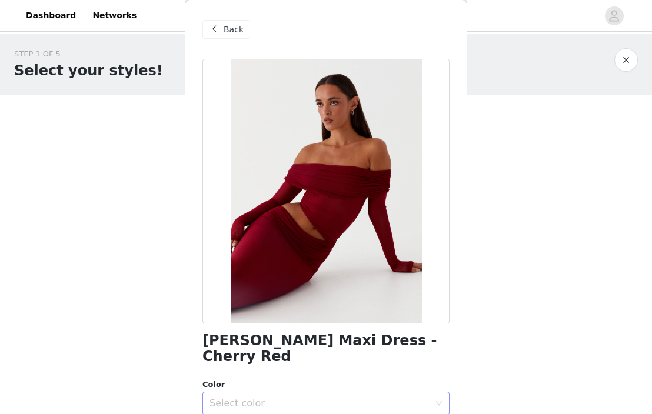
click at [278, 398] on div "Select color" at bounding box center [319, 404] width 220 height 12
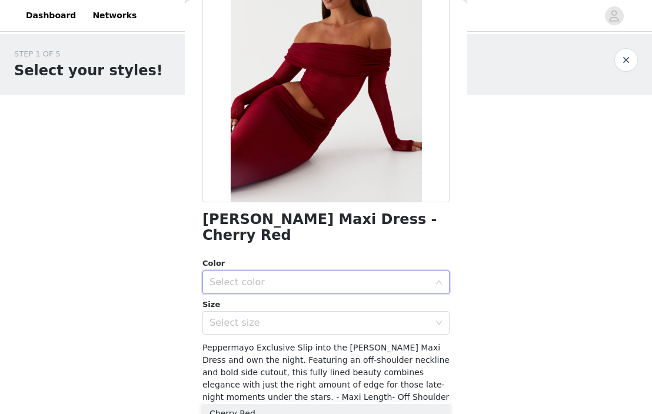
scroll to position [123, 0]
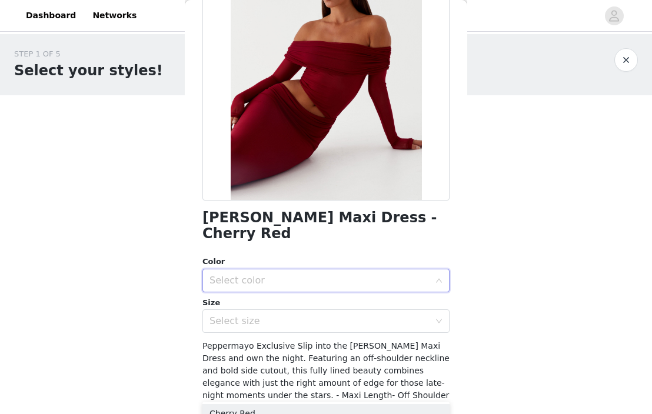
click at [275, 275] on div "Select color" at bounding box center [319, 281] width 220 height 12
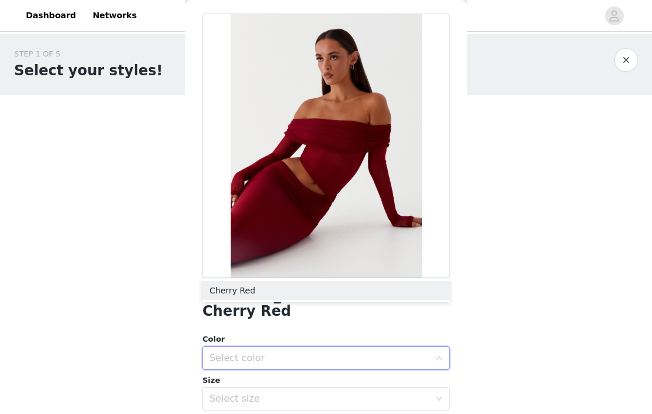
scroll to position [0, 0]
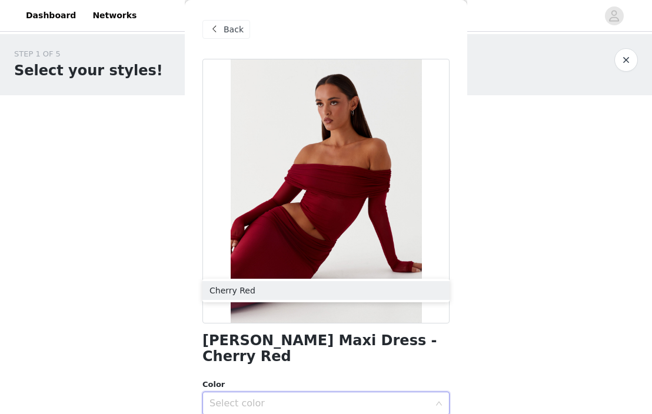
click at [235, 32] on span "Back" at bounding box center [233, 30] width 20 height 12
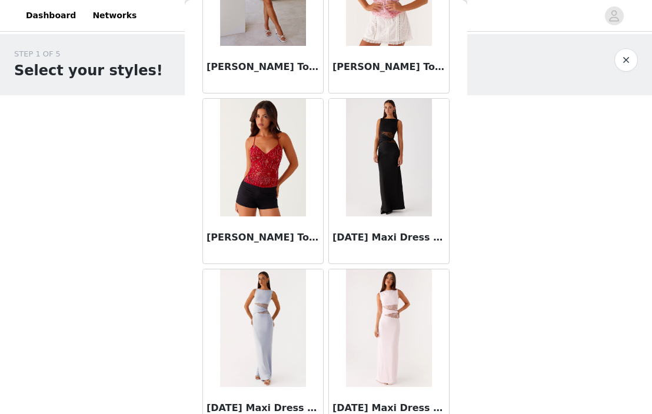
scroll to position [6247, 0]
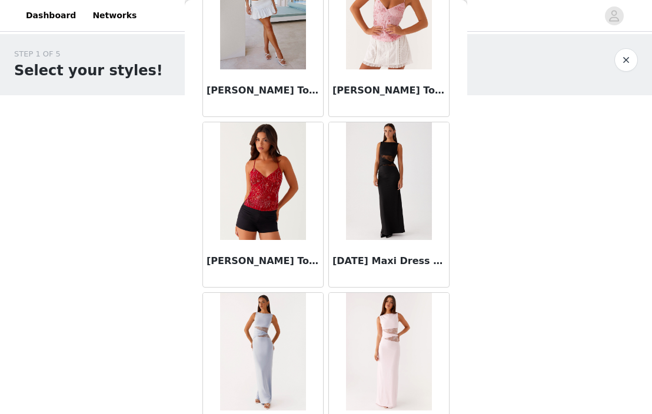
click at [369, 188] on img at bounding box center [388, 181] width 85 height 118
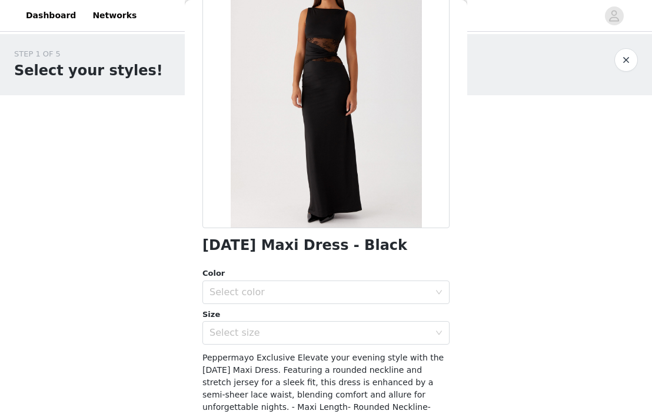
scroll to position [96, 0]
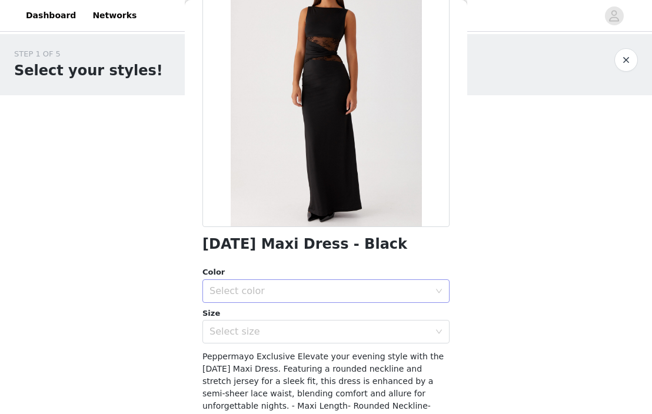
click at [328, 289] on div "Select color" at bounding box center [319, 291] width 220 height 12
click at [323, 315] on li "Black" at bounding box center [325, 317] width 247 height 19
click at [315, 339] on div "Select size" at bounding box center [321, 332] width 225 height 22
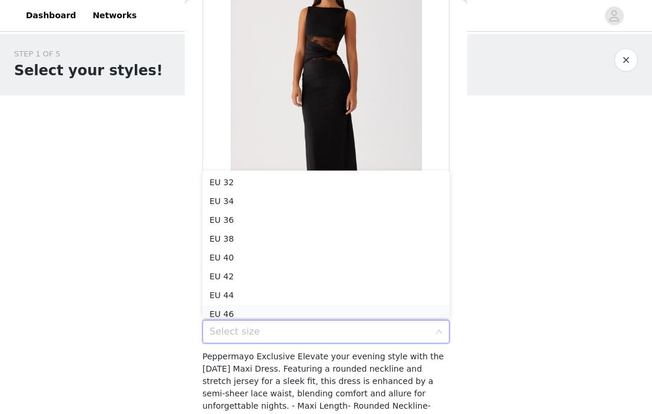
scroll to position [6, 0]
click at [348, 202] on li "EU 34" at bounding box center [325, 195] width 247 height 19
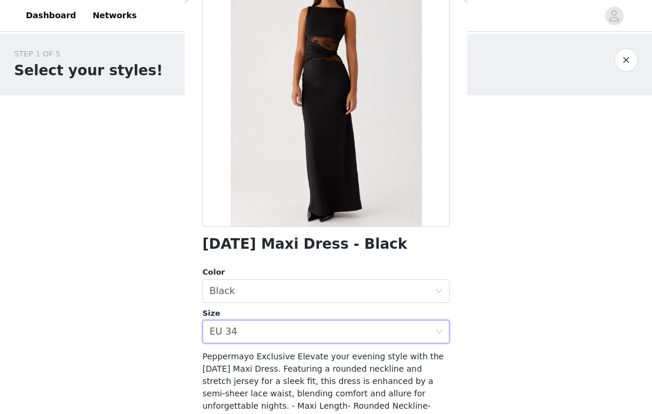
scroll to position [206, 0]
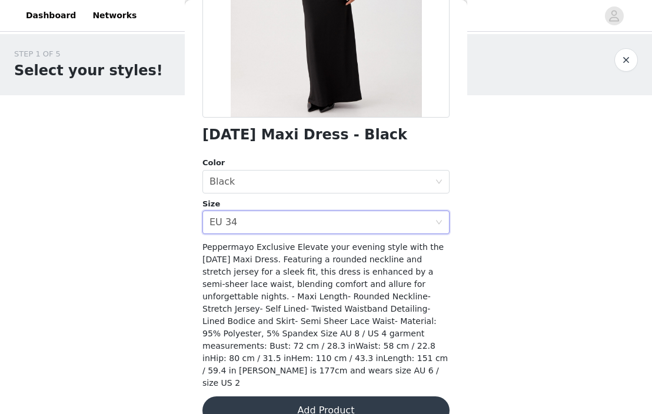
click at [328, 396] on button "Add Product" at bounding box center [325, 410] width 247 height 28
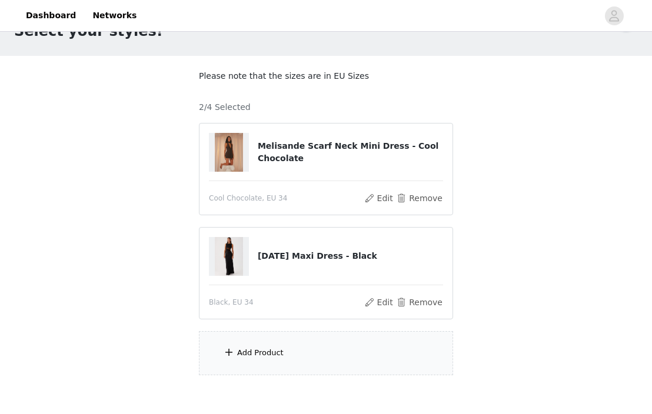
scroll to position [41, 0]
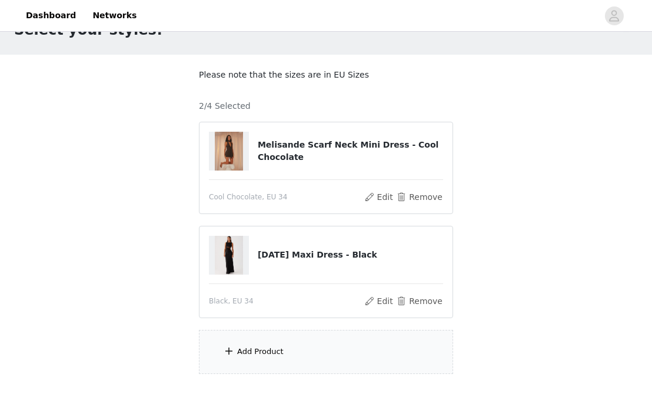
click at [285, 364] on div "Add Product" at bounding box center [326, 352] width 254 height 44
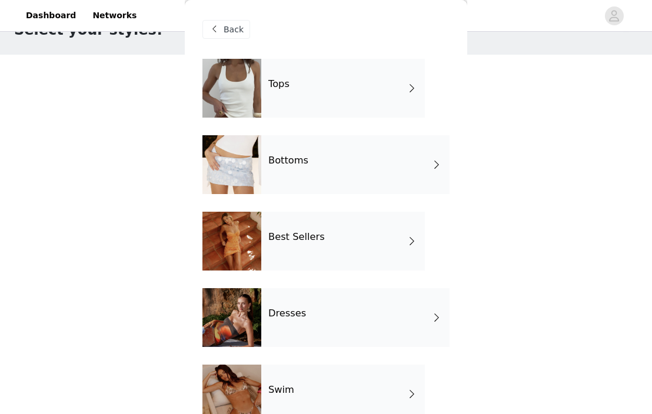
click at [344, 219] on div "Best Sellers" at bounding box center [342, 241] width 163 height 59
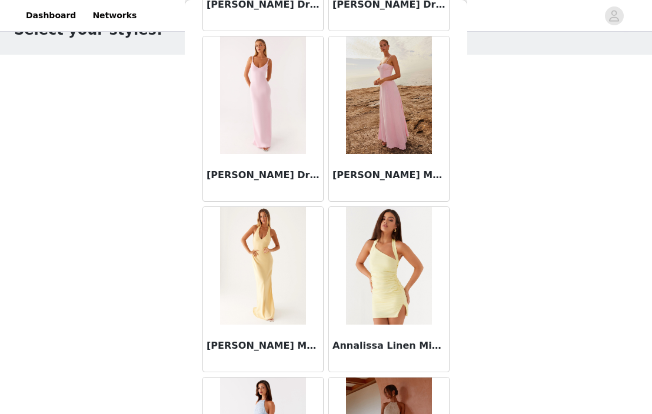
scroll to position [1386, 0]
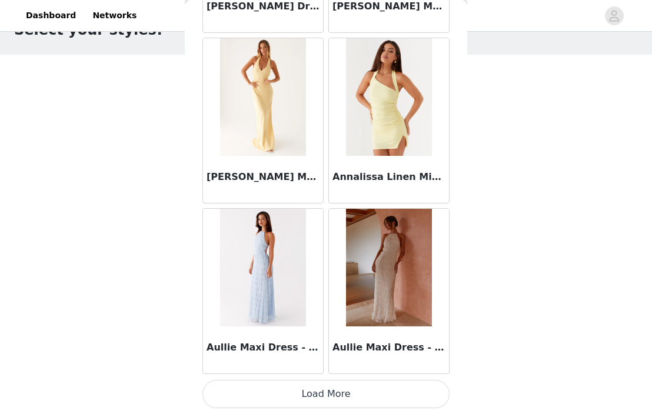
click at [319, 393] on button "Load More" at bounding box center [325, 394] width 247 height 28
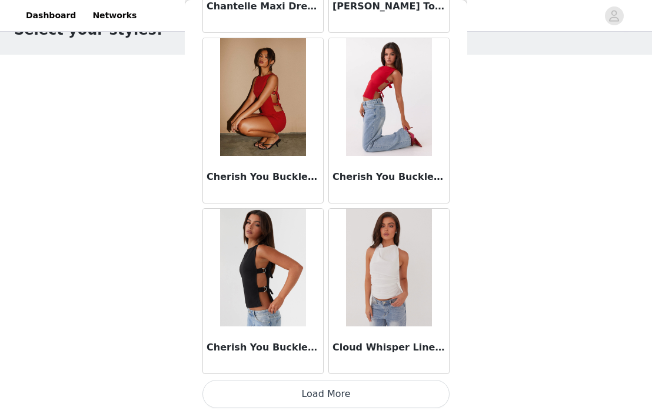
scroll to position [99, 0]
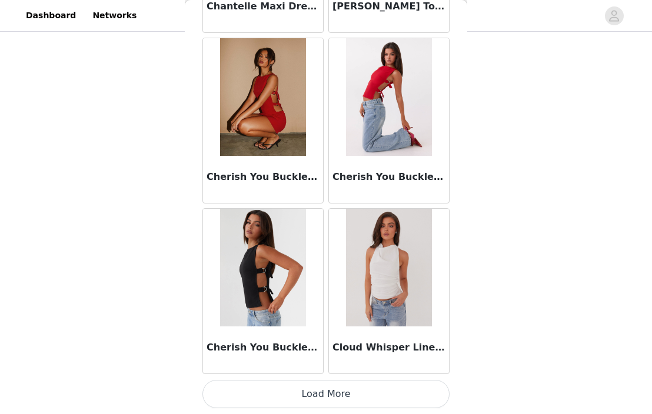
click at [329, 391] on button "Load More" at bounding box center [325, 394] width 247 height 28
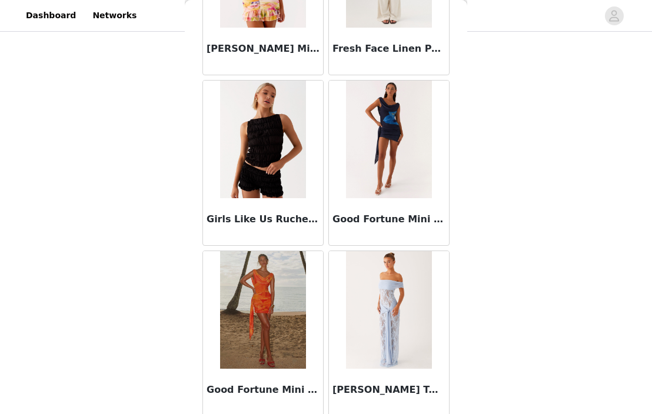
scroll to position [4796, 0]
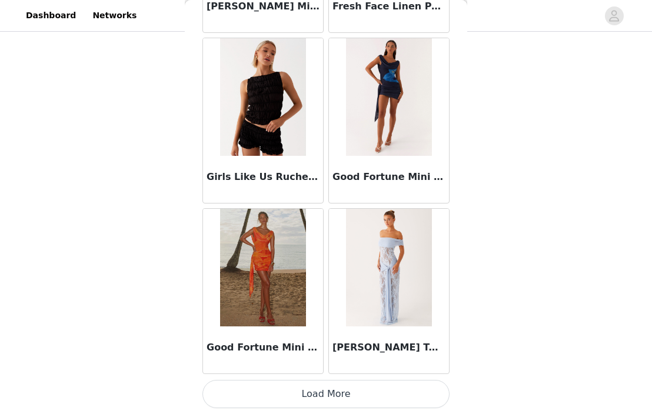
click at [353, 390] on button "Load More" at bounding box center [325, 394] width 247 height 28
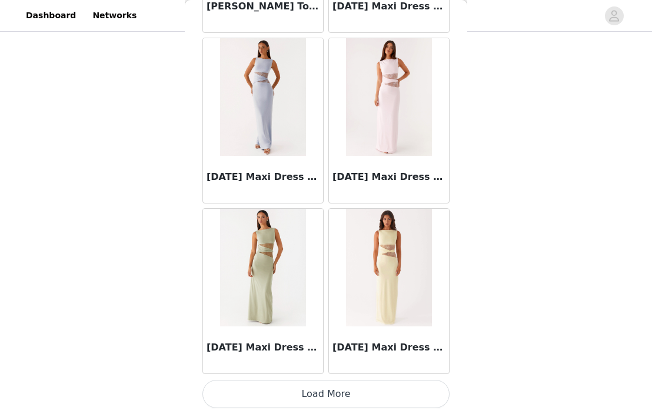
click at [353, 390] on button "Load More" at bounding box center [325, 394] width 247 height 28
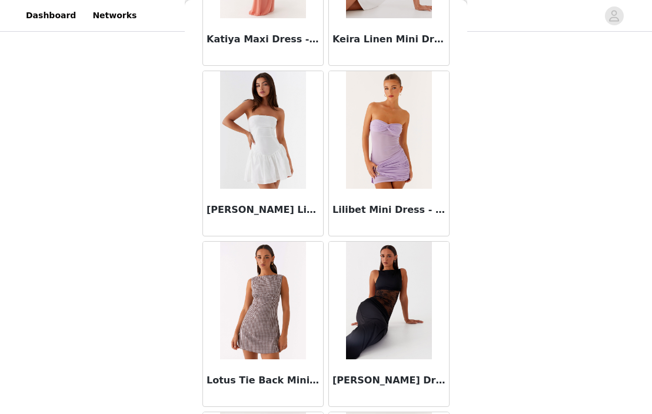
scroll to position [7048, 0]
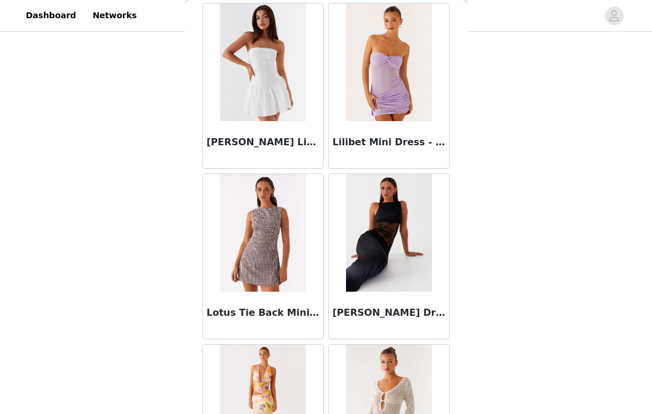
click at [297, 276] on img at bounding box center [262, 233] width 85 height 118
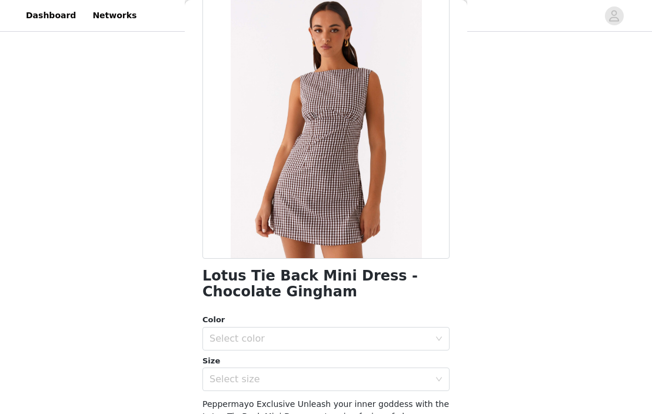
scroll to position [66, 0]
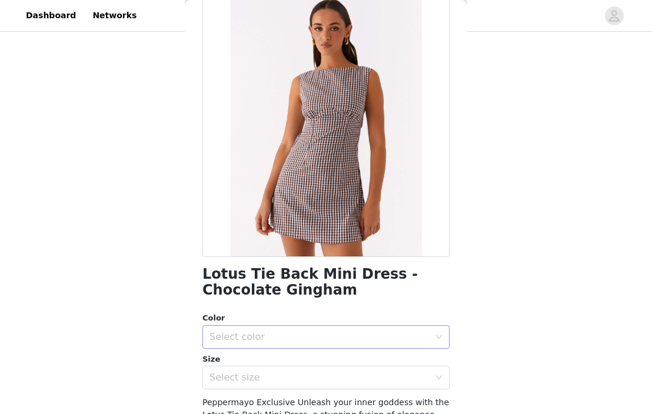
click at [308, 341] on div "Select color" at bounding box center [319, 337] width 220 height 12
click at [305, 359] on li "Chocolate Gingham" at bounding box center [325, 362] width 247 height 19
click at [299, 377] on div "Select size" at bounding box center [319, 378] width 220 height 12
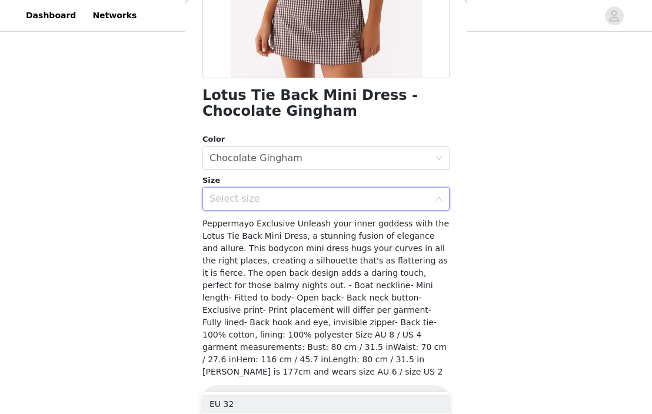
scroll to position [246, 0]
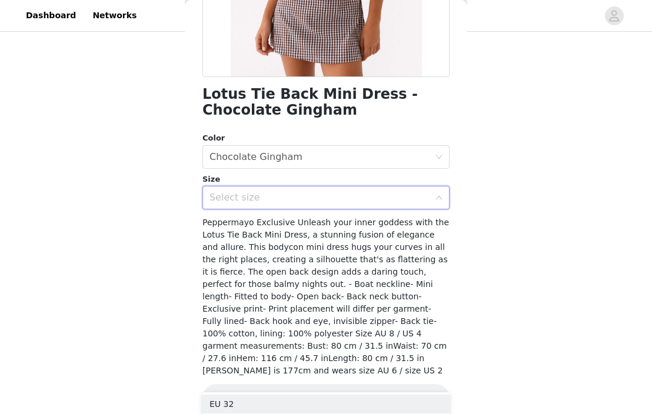
click at [374, 203] on div "Select size" at bounding box center [319, 198] width 220 height 12
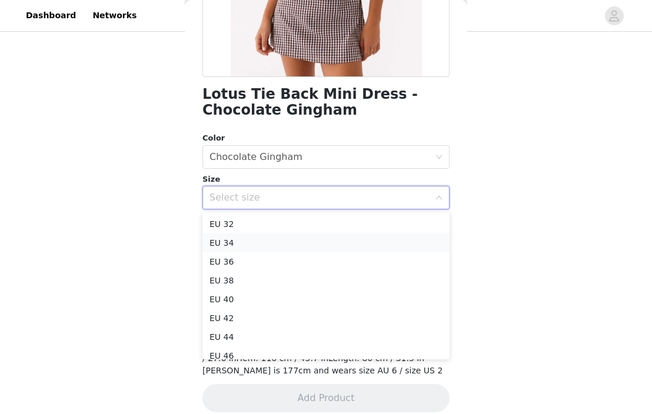
click at [355, 245] on li "EU 34" at bounding box center [325, 242] width 247 height 19
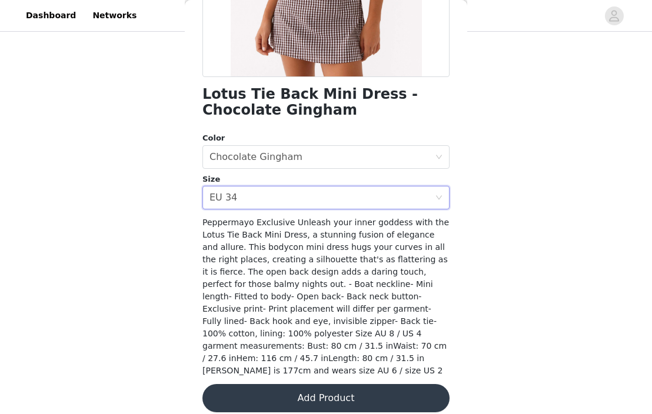
click at [322, 385] on button "Add Product" at bounding box center [325, 398] width 247 height 28
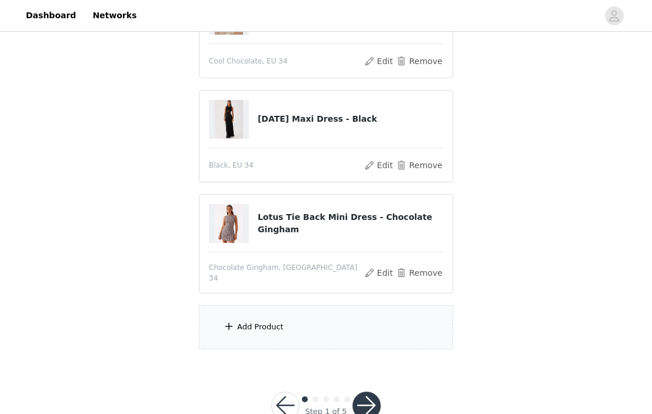
scroll to position [179, 0]
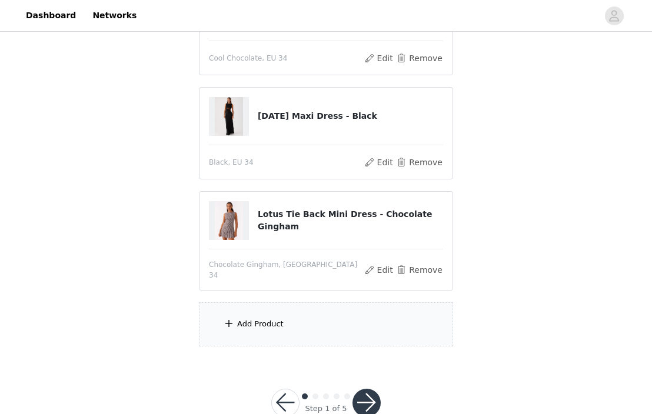
click at [301, 326] on div "Add Product" at bounding box center [326, 324] width 254 height 44
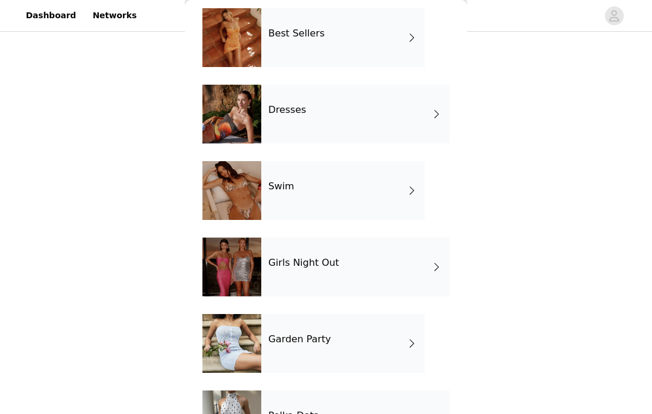
scroll to position [256, 0]
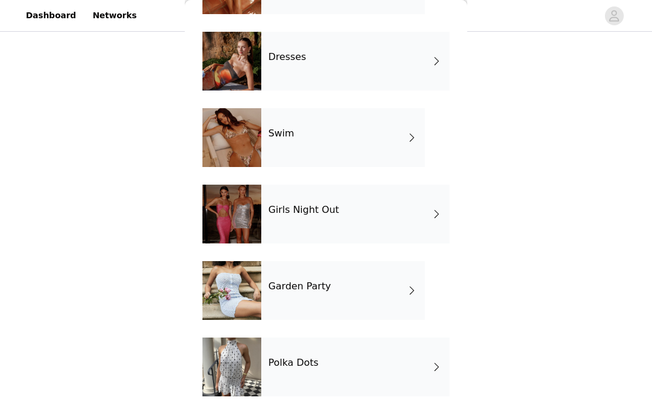
click at [294, 369] on div "Polka Dots" at bounding box center [355, 367] width 188 height 59
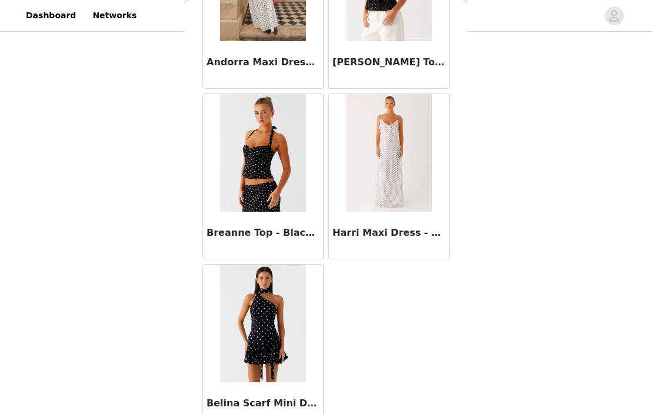
scroll to position [1007, 0]
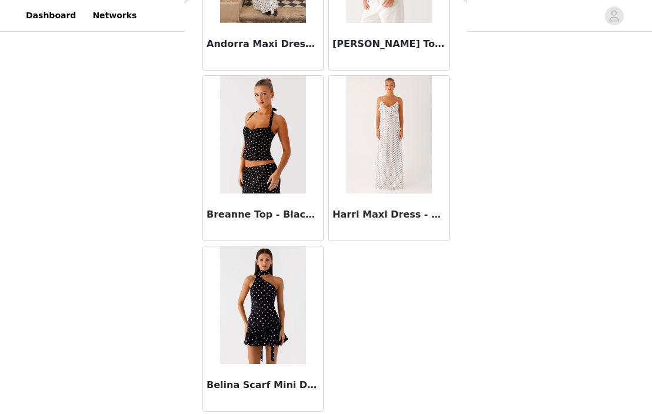
click at [278, 275] on img at bounding box center [262, 305] width 85 height 118
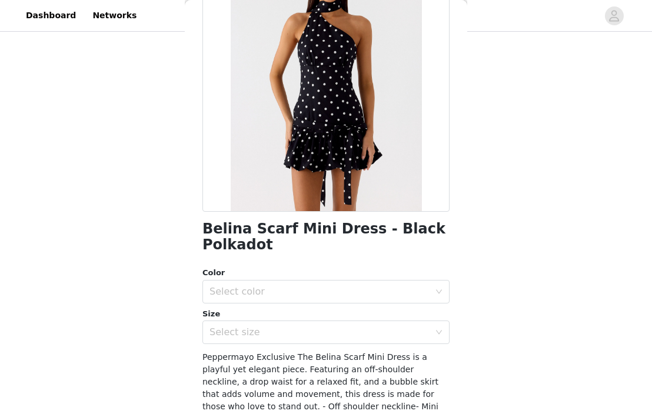
scroll to position [118, 0]
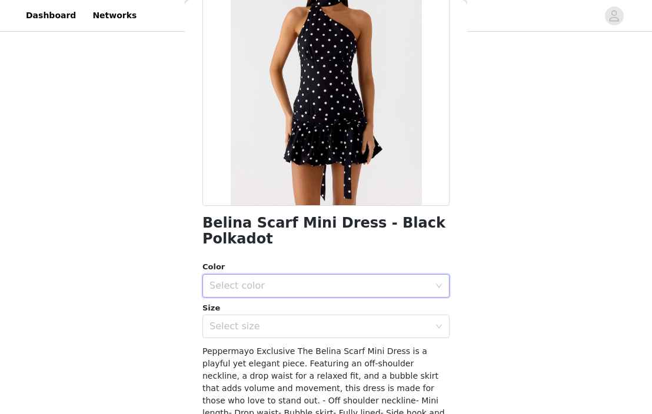
click at [287, 276] on div "Select color" at bounding box center [321, 286] width 225 height 22
click at [278, 311] on li "Black Polkadot" at bounding box center [325, 311] width 247 height 19
click at [276, 329] on div "Select size" at bounding box center [319, 327] width 220 height 12
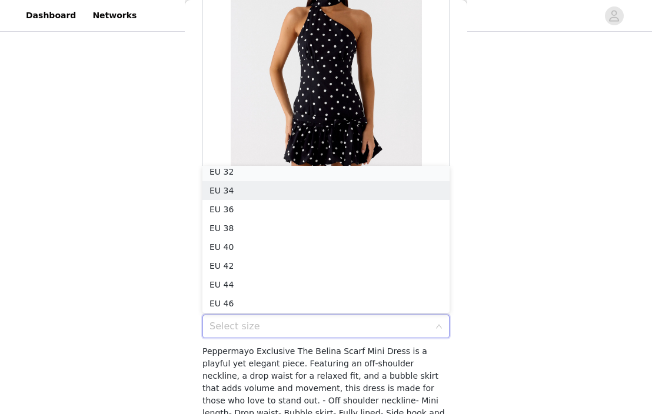
scroll to position [2, 0]
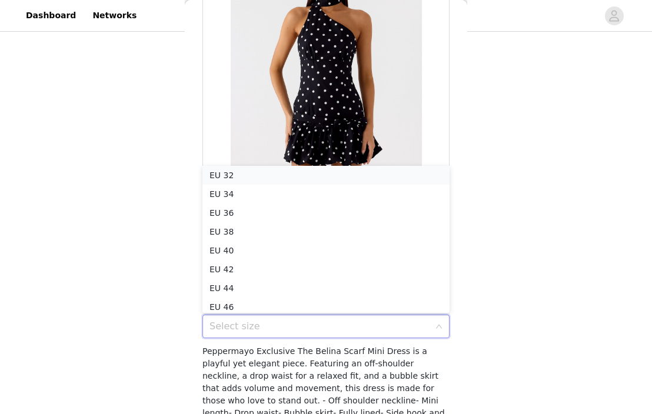
click at [313, 177] on li "EU 32" at bounding box center [325, 175] width 247 height 19
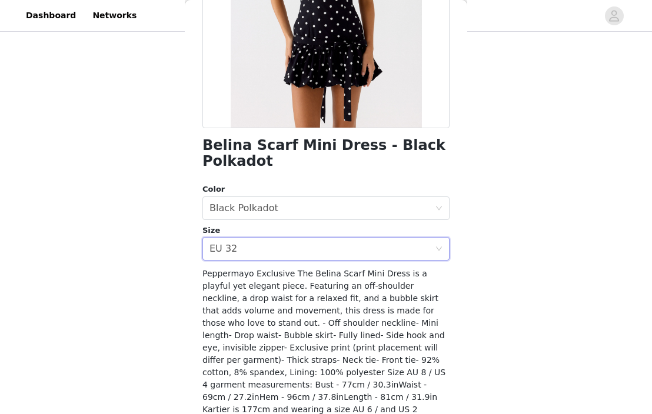
scroll to position [234, 0]
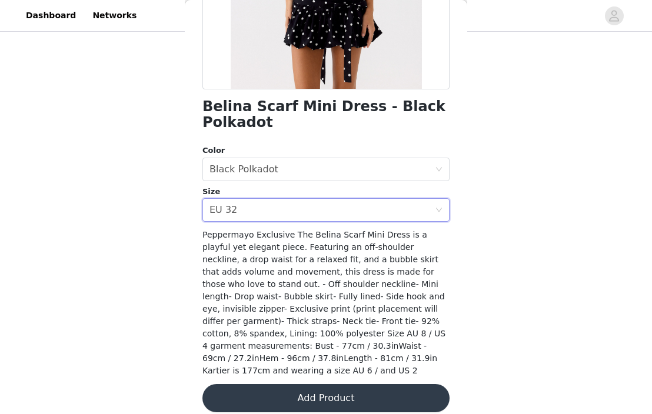
click at [331, 385] on button "Add Product" at bounding box center [325, 398] width 247 height 28
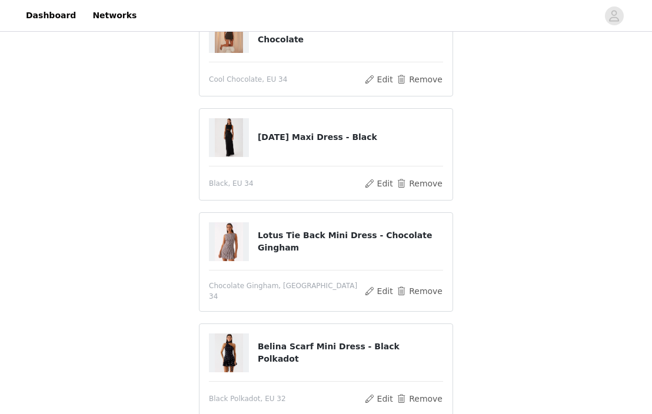
scroll to position [231, 0]
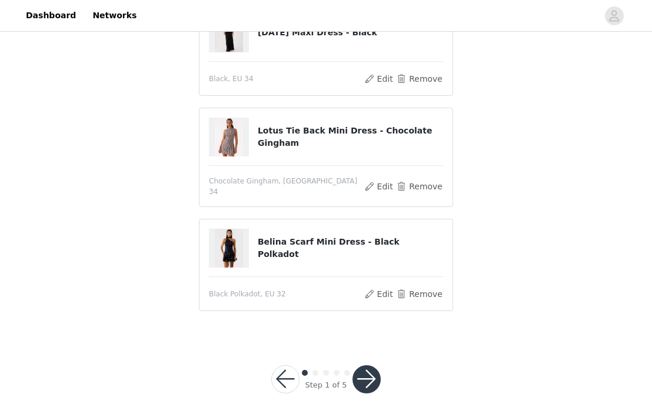
click at [369, 369] on button "button" at bounding box center [366, 379] width 28 height 28
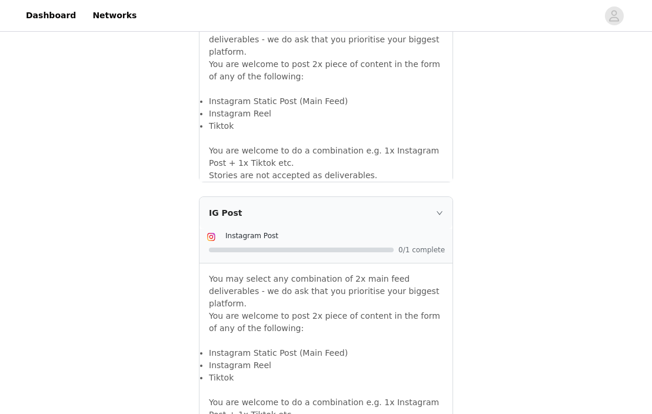
scroll to position [1067, 0]
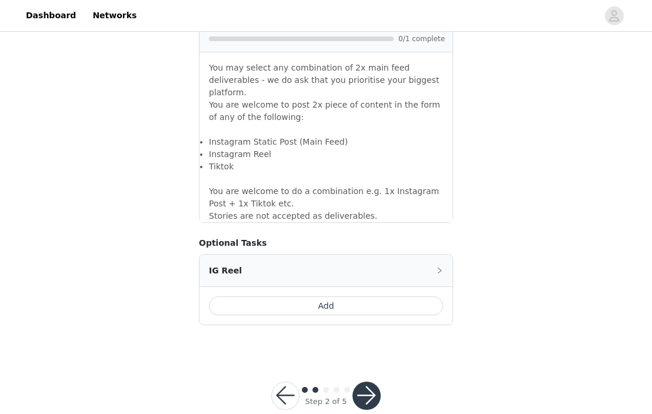
click at [372, 382] on button "button" at bounding box center [366, 396] width 28 height 28
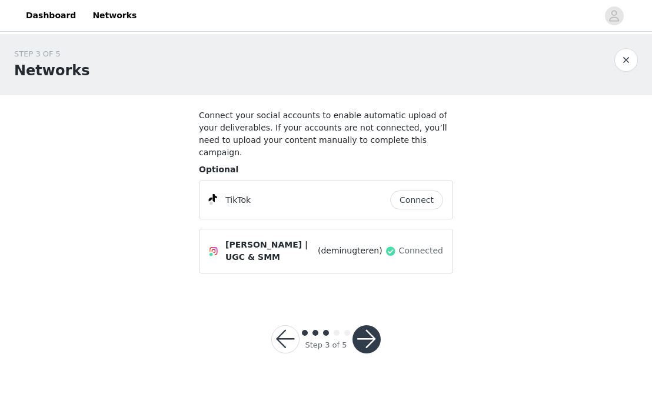
click at [428, 191] on button "Connect" at bounding box center [416, 200] width 53 height 19
click at [374, 335] on button "button" at bounding box center [366, 339] width 28 height 28
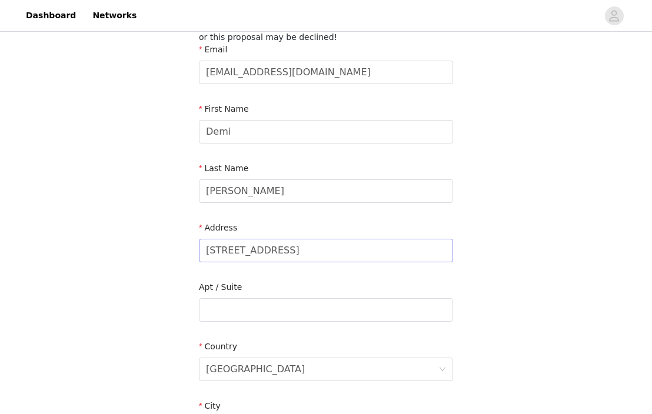
scroll to position [98, 0]
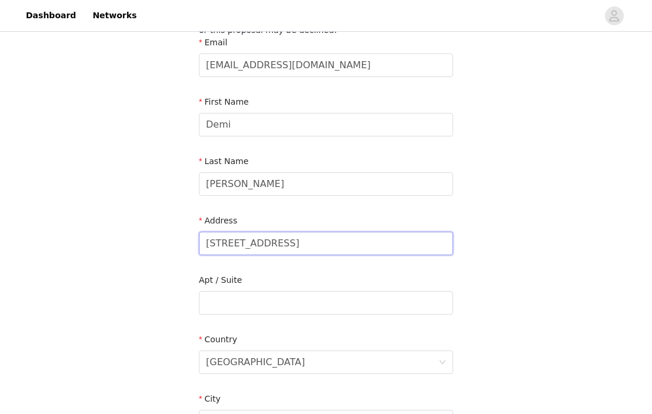
click at [354, 237] on input "[STREET_ADDRESS]" at bounding box center [326, 244] width 254 height 24
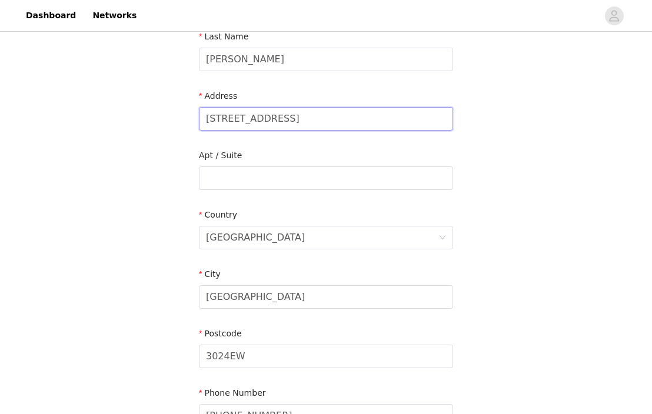
scroll to position [229, 0]
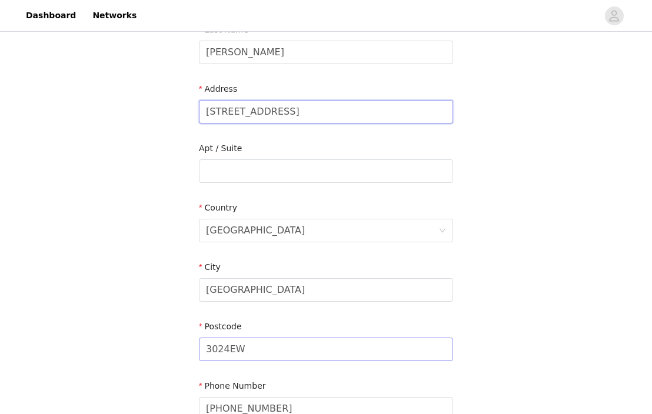
type input "[STREET_ADDRESS]"
click at [290, 350] on input "3024EW" at bounding box center [326, 350] width 254 height 24
type input "3039PL"
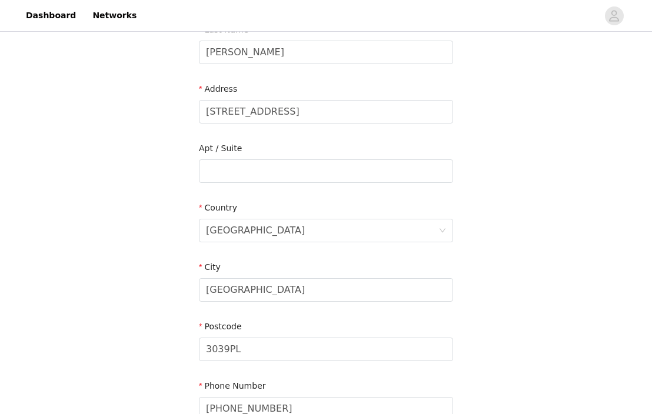
click at [508, 208] on div "STEP 4 OF 5 Shipping Information Please ensure you are putting your Suburb in t…" at bounding box center [326, 129] width 652 height 649
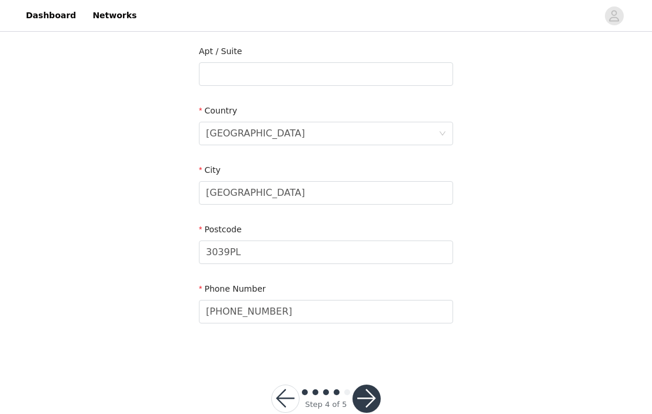
scroll to position [332, 0]
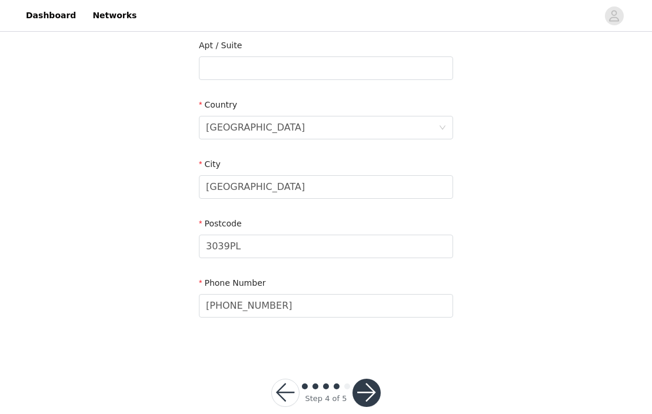
click at [368, 388] on button "button" at bounding box center [366, 393] width 28 height 28
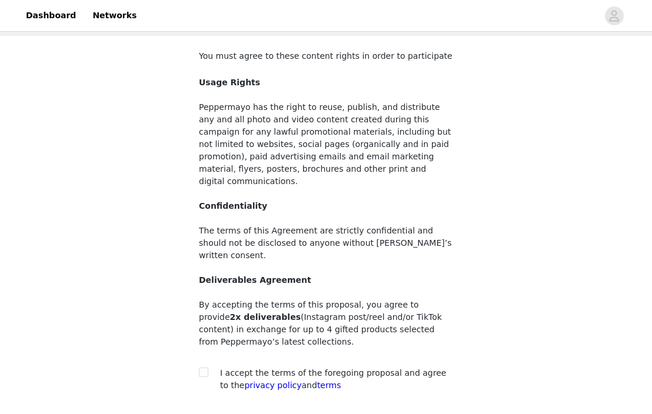
scroll to position [129, 0]
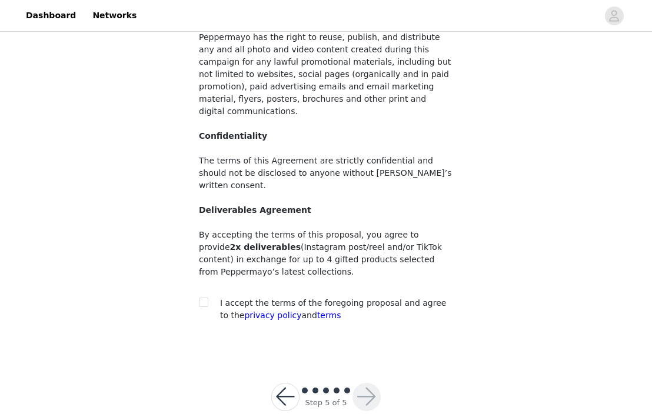
click at [352, 298] on span "I accept the terms of the foregoing proposal and agree to the privacy policy an…" at bounding box center [333, 309] width 226 height 22
click at [201, 297] on div "I accept the terms of the foregoing proposal and agree to the privacy policy an…" at bounding box center [326, 309] width 254 height 25
click at [201, 298] on span at bounding box center [203, 302] width 9 height 9
click at [201, 298] on input "checkbox" at bounding box center [203, 302] width 8 height 8
checkbox input "true"
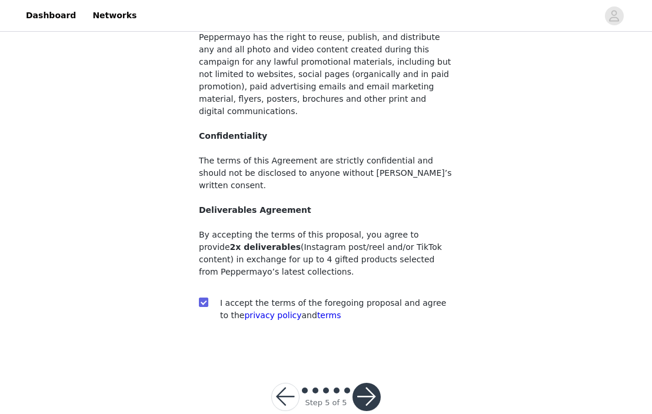
click at [359, 383] on button "button" at bounding box center [366, 397] width 28 height 28
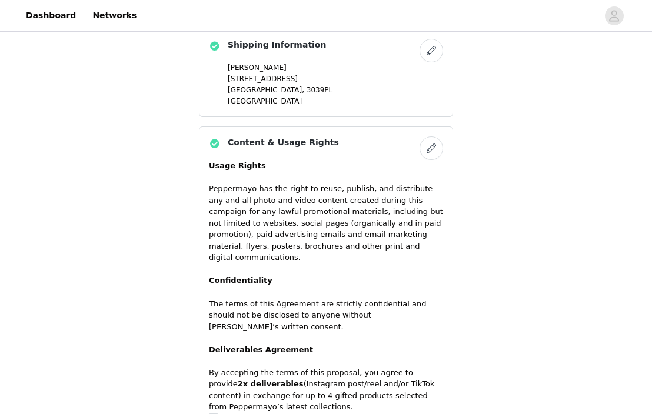
scroll to position [942, 0]
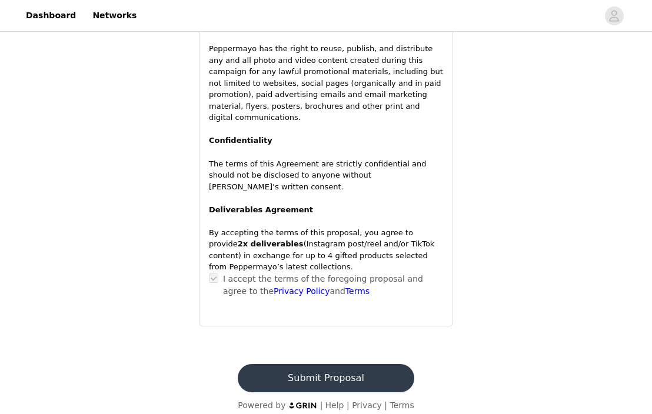
click at [360, 366] on button "Submit Proposal" at bounding box center [326, 378] width 176 height 28
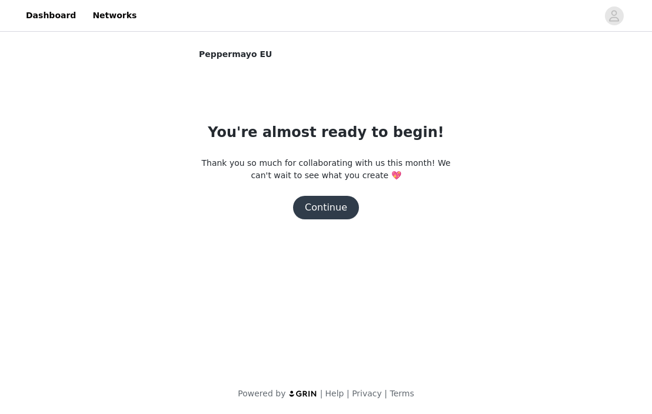
scroll to position [0, 0]
click at [329, 202] on button "Continue" at bounding box center [326, 208] width 66 height 24
